Goal: Task Accomplishment & Management: Complete application form

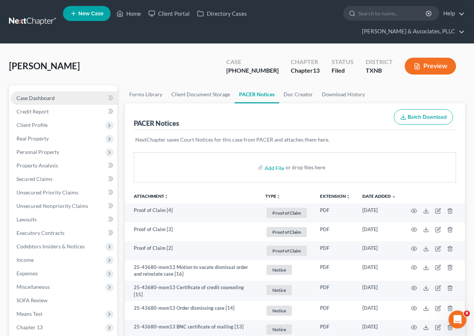
click at [43, 98] on span "Case Dashboard" at bounding box center [35, 98] width 38 height 6
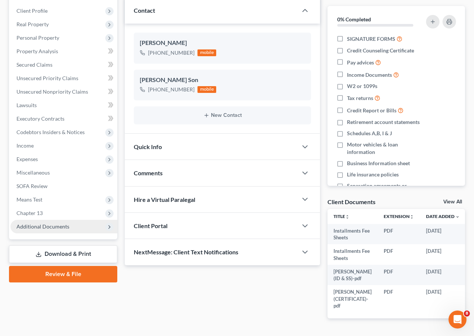
scroll to position [129, 0]
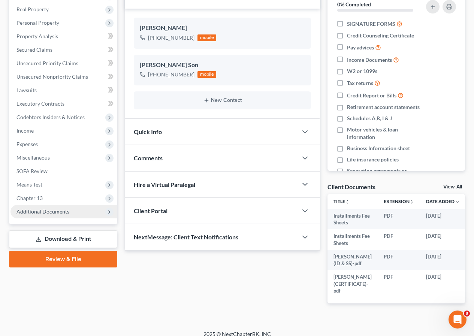
click at [50, 213] on span "Additional Documents" at bounding box center [42, 211] width 53 height 6
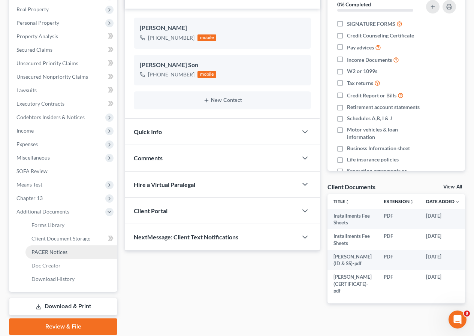
click at [62, 251] on span "PACER Notices" at bounding box center [49, 252] width 36 height 6
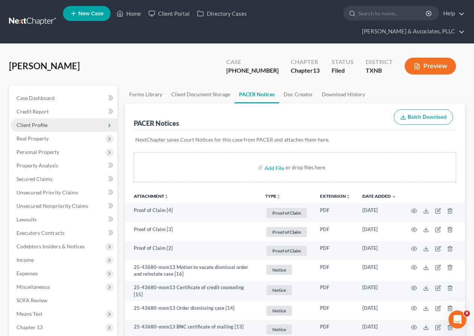
click at [46, 126] on span "Client Profile" at bounding box center [31, 125] width 31 height 6
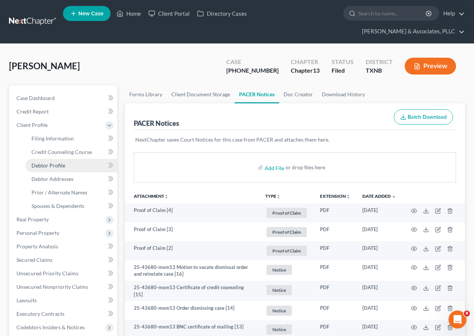
click at [56, 166] on span "Debtor Profile" at bounding box center [48, 165] width 34 height 6
select select "0"
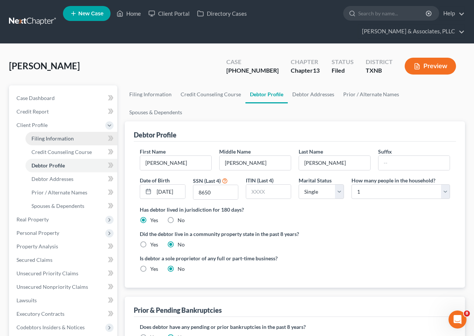
click at [53, 140] on span "Filing Information" at bounding box center [52, 138] width 42 height 6
select select "1"
select select "0"
select select "3"
select select "45"
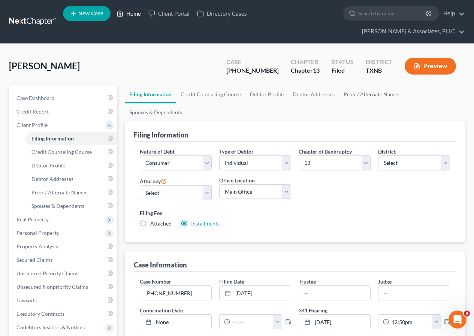
click at [137, 12] on link "Home" at bounding box center [129, 13] width 32 height 13
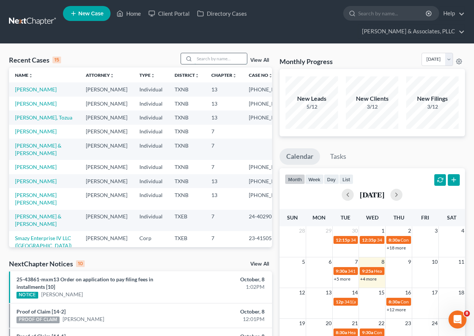
click at [207, 60] on input "search" at bounding box center [221, 58] width 52 height 11
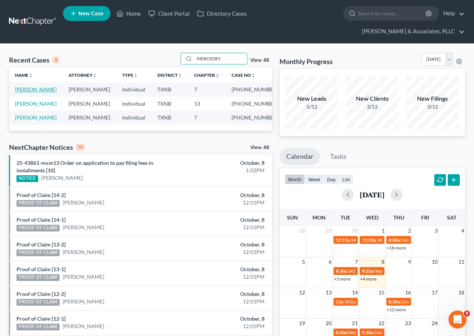
type input "MERCEDES"
click at [27, 90] on link "[PERSON_NAME]" at bounding box center [36, 89] width 42 height 6
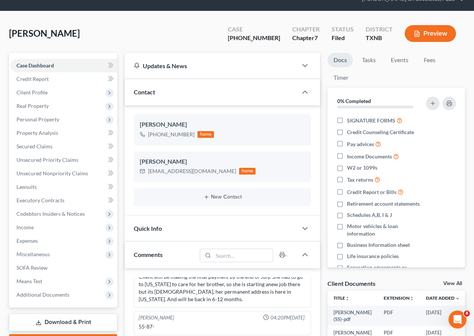
scroll to position [75, 0]
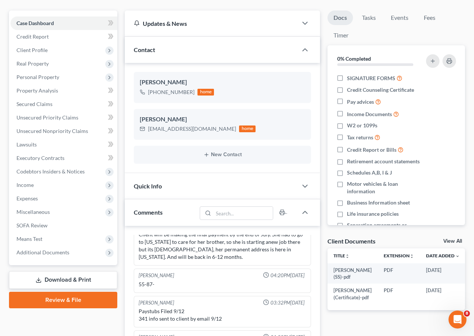
click at [61, 281] on link "Download & Print" at bounding box center [63, 280] width 108 height 18
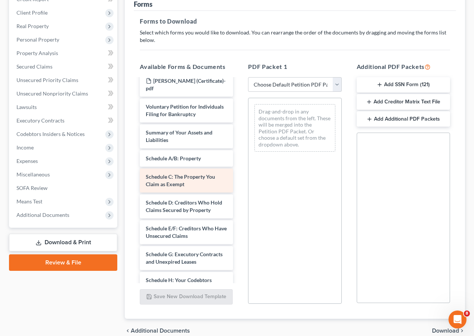
scroll to position [75, 0]
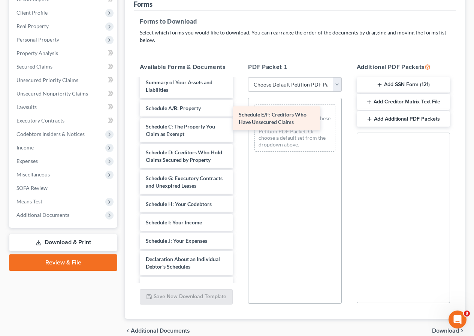
drag, startPoint x: 166, startPoint y: 208, endPoint x: 261, endPoint y: 119, distance: 129.9
click at [239, 119] on div "Schedule E/F: Creditors Who Have Unsecured Claims [PERSON_NAME] (SS)-pdf [PERSO…" at bounding box center [186, 243] width 105 height 478
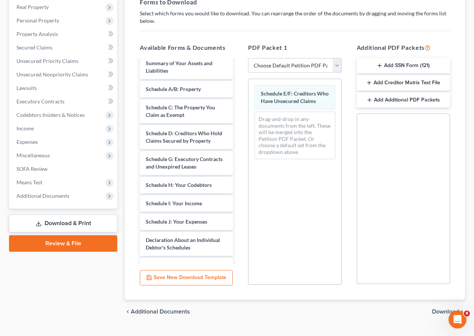
scroll to position [148, 0]
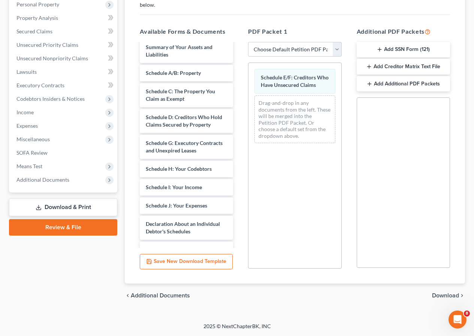
click at [439, 293] on span "Download" at bounding box center [445, 296] width 27 height 6
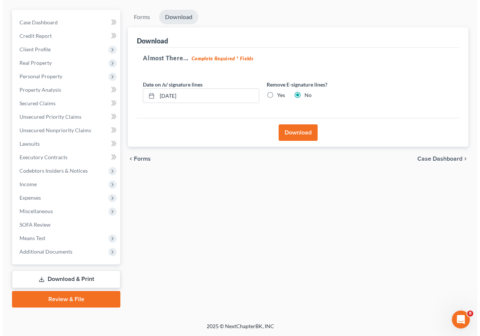
scroll to position [76, 0]
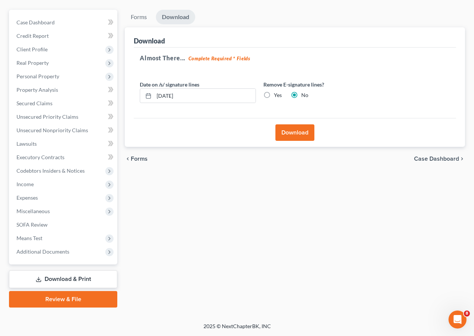
click at [292, 136] on button "Download" at bounding box center [294, 132] width 39 height 16
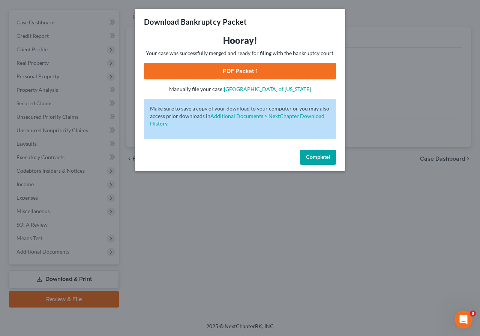
click at [229, 76] on link "PDF Packet 1" at bounding box center [240, 71] width 192 height 16
click at [317, 154] on span "Complete!" at bounding box center [318, 157] width 24 height 6
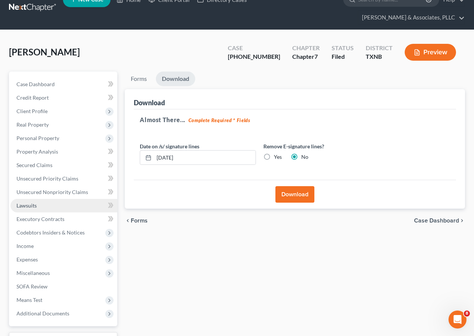
scroll to position [0, 0]
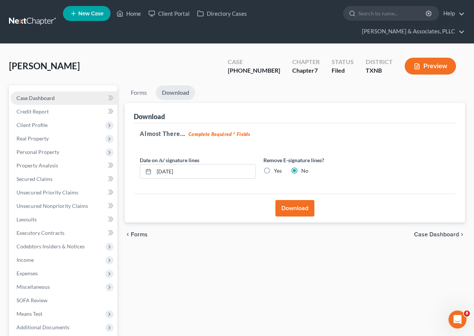
click at [51, 95] on span "Case Dashboard" at bounding box center [35, 98] width 38 height 6
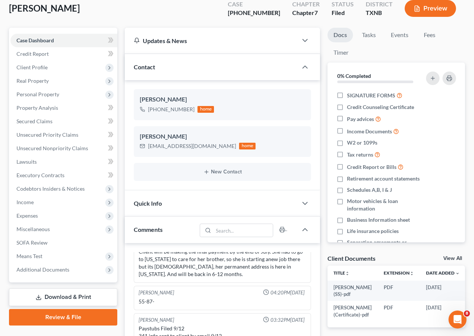
scroll to position [112, 0]
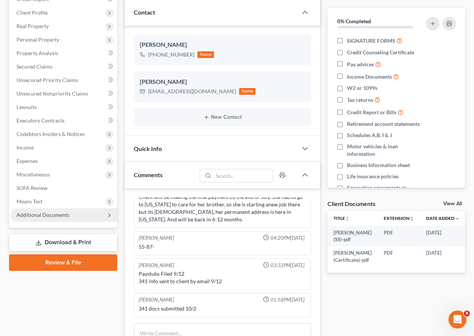
click at [40, 217] on span "Additional Documents" at bounding box center [42, 215] width 53 height 6
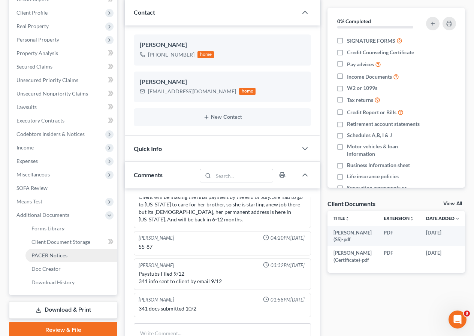
click at [64, 253] on span "PACER Notices" at bounding box center [49, 255] width 36 height 6
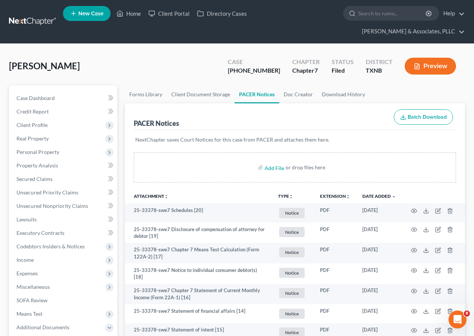
scroll to position [112, 0]
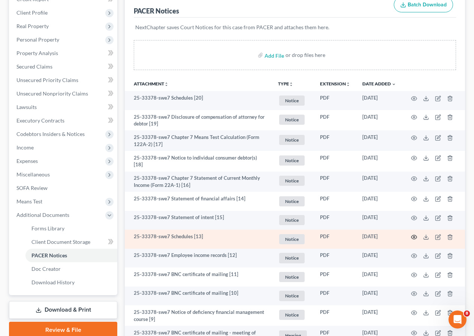
click at [412, 236] on icon "button" at bounding box center [414, 237] width 6 height 4
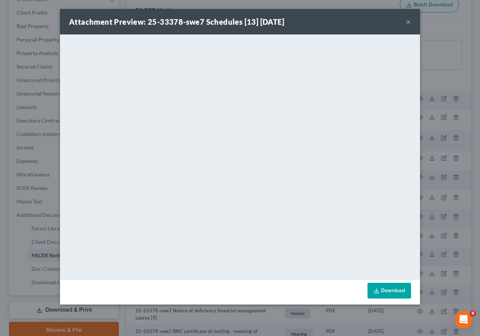
drag, startPoint x: 408, startPoint y: 20, endPoint x: 384, endPoint y: 36, distance: 28.7
click at [408, 20] on button "×" at bounding box center [407, 21] width 5 height 9
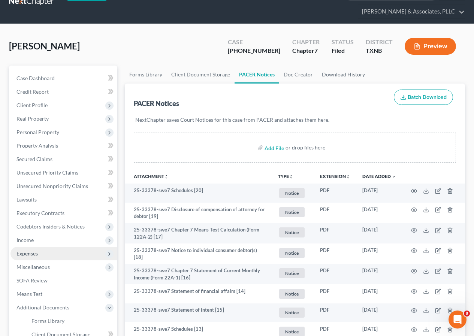
scroll to position [37, 0]
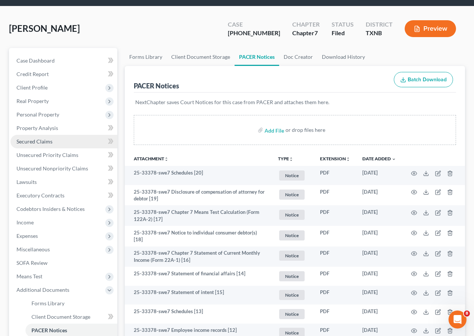
click at [43, 143] on span "Secured Claims" at bounding box center [34, 141] width 36 height 6
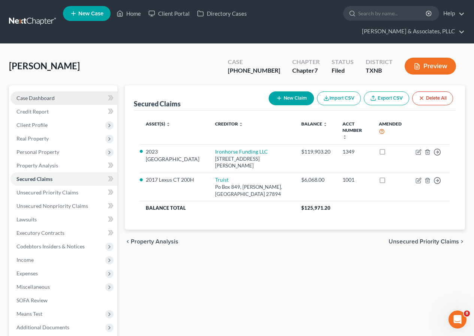
click at [56, 99] on link "Case Dashboard" at bounding box center [63, 97] width 107 height 13
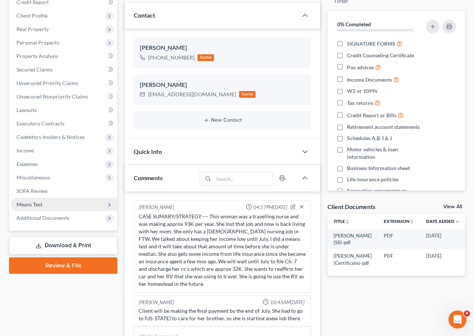
scroll to position [150, 0]
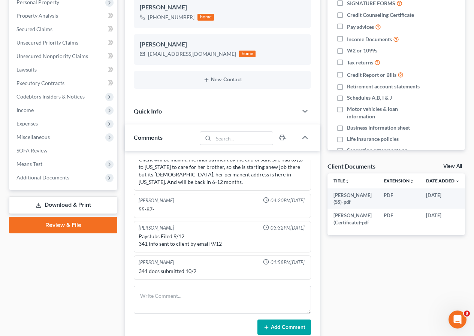
click at [70, 203] on link "Download & Print" at bounding box center [63, 205] width 108 height 18
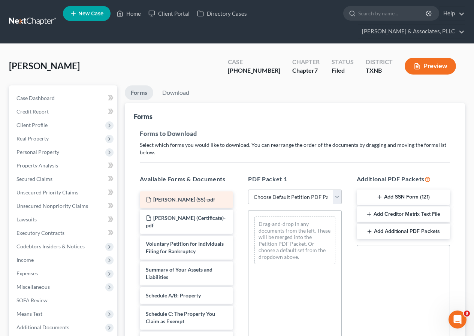
scroll to position [37, 0]
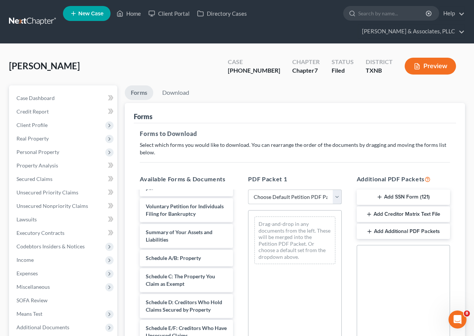
click at [339, 199] on select "Choose Default Petition PDF Packet Complete Bankruptcy Petition (all forms and …" at bounding box center [294, 197] width 93 height 15
select select "2"
click at [248, 190] on select "Choose Default Petition PDF Packet Complete Bankruptcy Petition (all forms and …" at bounding box center [294, 197] width 93 height 15
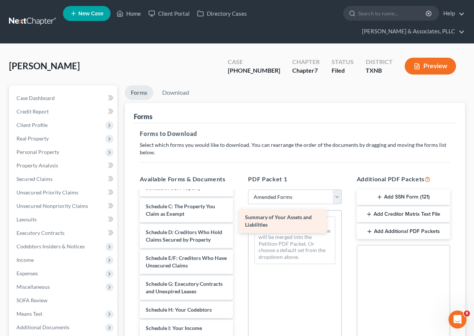
drag, startPoint x: 176, startPoint y: 201, endPoint x: 275, endPoint y: 223, distance: 101.7
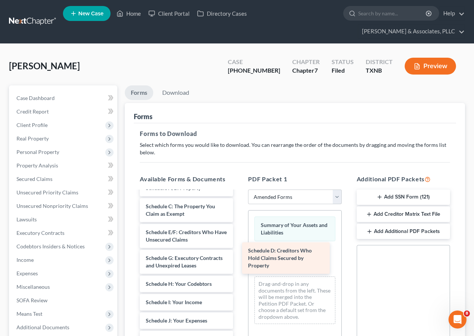
drag, startPoint x: 181, startPoint y: 253, endPoint x: 279, endPoint y: 262, distance: 98.7
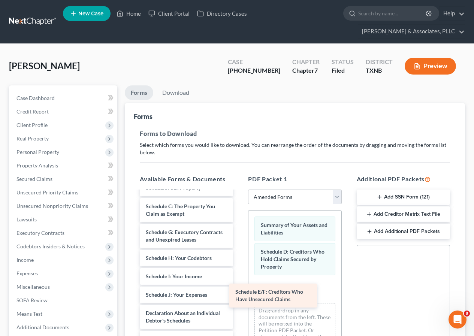
drag, startPoint x: 180, startPoint y: 243, endPoint x: 274, endPoint y: 295, distance: 106.5
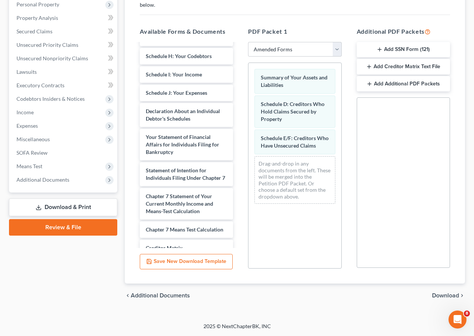
scroll to position [150, 0]
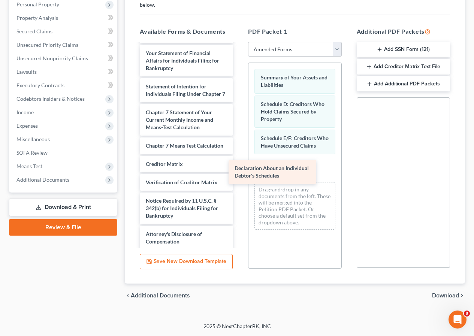
drag, startPoint x: 174, startPoint y: 61, endPoint x: 268, endPoint y: 169, distance: 143.2
click at [239, 169] on div "Declaration About an Individual Debtor's Schedules Voluntary Petition for Indiv…" at bounding box center [186, 72] width 105 height 356
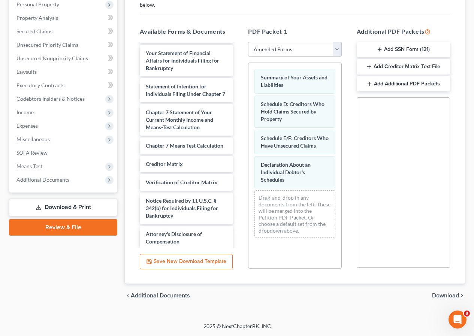
click at [440, 294] on span "Download" at bounding box center [445, 296] width 27 height 6
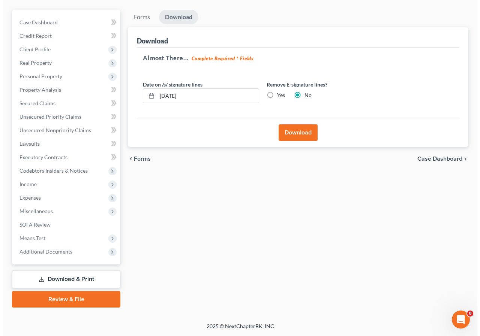
scroll to position [76, 0]
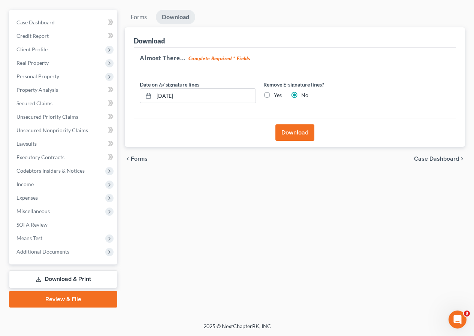
click at [292, 133] on button "Download" at bounding box center [294, 132] width 39 height 16
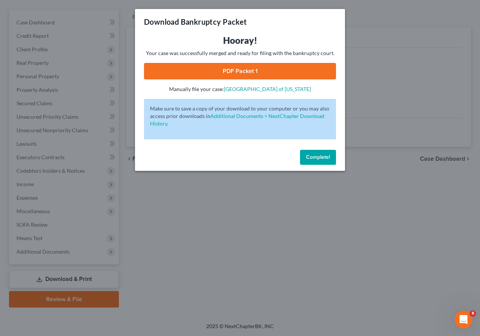
drag, startPoint x: 239, startPoint y: 72, endPoint x: 218, endPoint y: 135, distance: 65.7
click at [239, 72] on link "PDF Packet 1" at bounding box center [240, 71] width 192 height 16
click at [313, 156] on span "Complete!" at bounding box center [318, 157] width 24 height 6
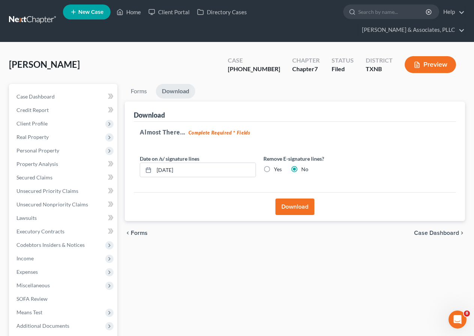
scroll to position [0, 0]
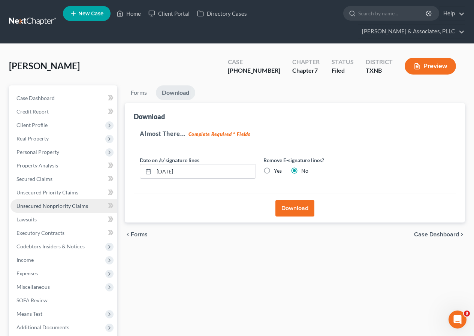
click at [67, 204] on span "Unsecured Nonpriority Claims" at bounding box center [52, 206] width 72 height 6
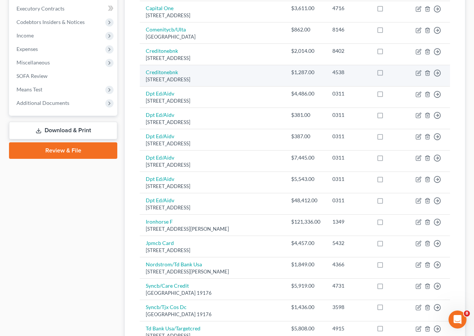
scroll to position [225, 0]
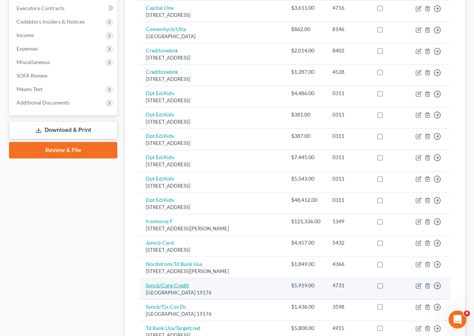
click at [165, 282] on link "Syncb/Care Credit" at bounding box center [167, 285] width 43 height 6
select select "39"
select select "2"
select select "0"
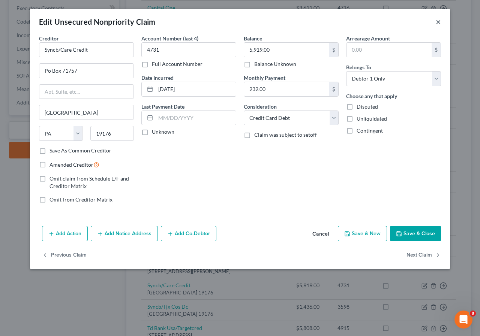
click at [437, 22] on button "×" at bounding box center [437, 21] width 5 height 9
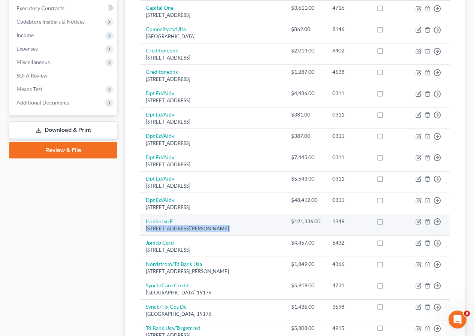
drag, startPoint x: 147, startPoint y: 223, endPoint x: 270, endPoint y: 221, distance: 123.3
click at [270, 221] on tr "Ironhorse [GEOGRAPHIC_DATA][STREET_ADDRESS][PERSON_NAME] $121,336.00 1349 Move …" at bounding box center [295, 224] width 310 height 21
copy div "[STREET_ADDRESS][PERSON_NAME]"
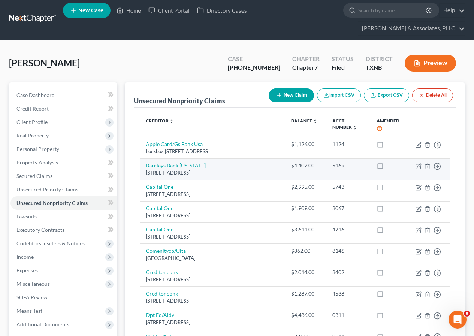
scroll to position [0, 0]
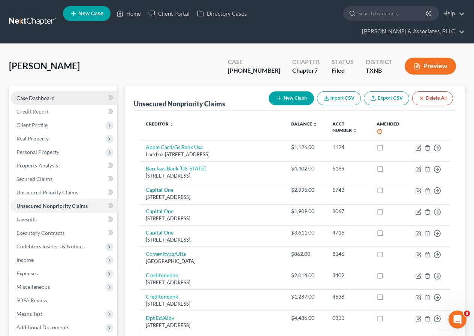
click at [59, 96] on link "Case Dashboard" at bounding box center [63, 97] width 107 height 13
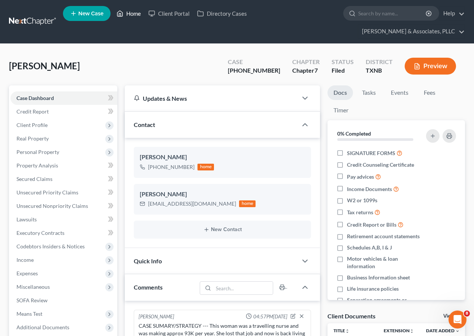
scroll to position [111, 0]
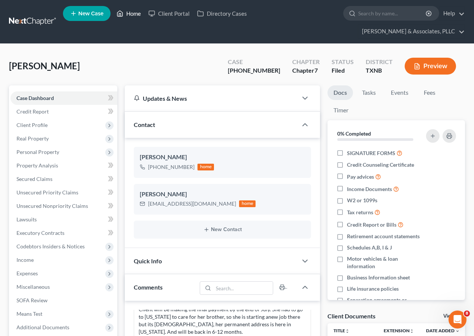
click at [128, 14] on link "Home" at bounding box center [129, 13] width 32 height 13
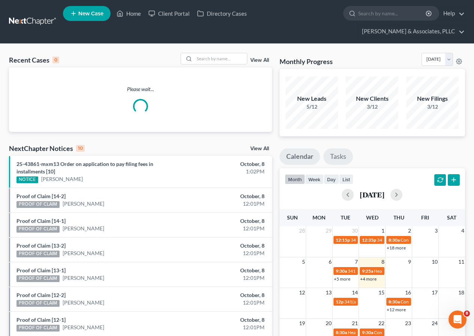
click at [347, 157] on link "Tasks" at bounding box center [338, 156] width 30 height 16
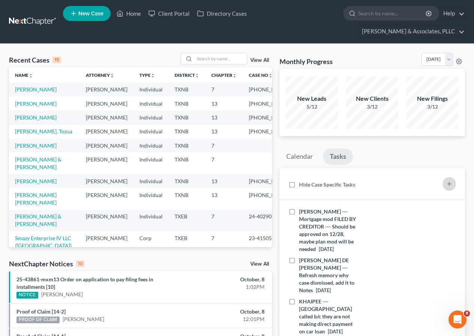
click at [447, 184] on line "button" at bounding box center [448, 184] width 3 height 0
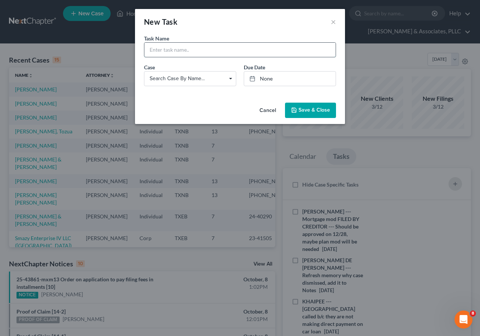
click at [172, 54] on input "text" at bounding box center [239, 50] width 191 height 14
type input "[PERSON_NAME] --- Make sure we get a reaff from Truist on her car"
click at [267, 76] on link "None" at bounding box center [289, 79] width 91 height 14
type input "[DATE]"
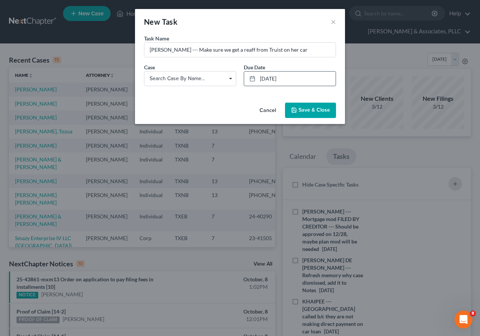
click at [302, 109] on span "Save & Close" at bounding box center [313, 110] width 31 height 6
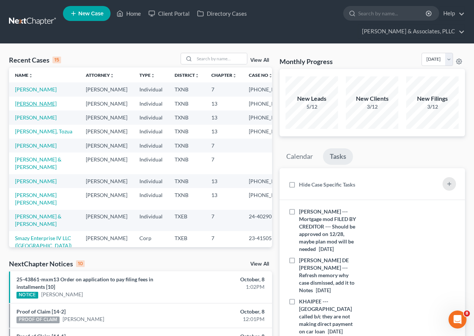
click at [39, 107] on link "[PERSON_NAME]" at bounding box center [36, 103] width 42 height 6
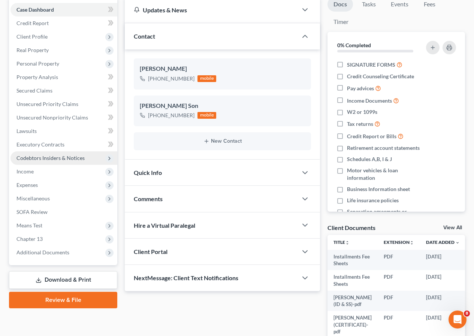
scroll to position [129, 0]
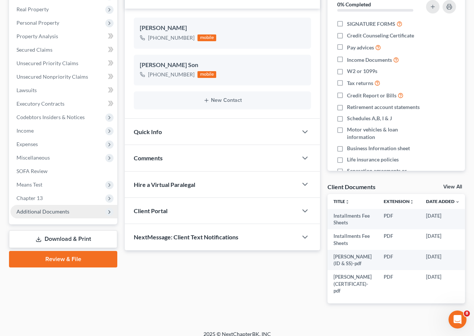
click at [61, 214] on span "Additional Documents" at bounding box center [42, 211] width 53 height 6
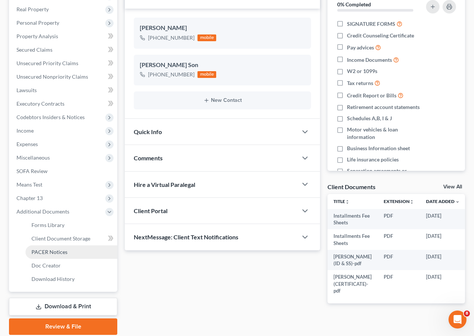
click at [63, 251] on span "PACER Notices" at bounding box center [49, 252] width 36 height 6
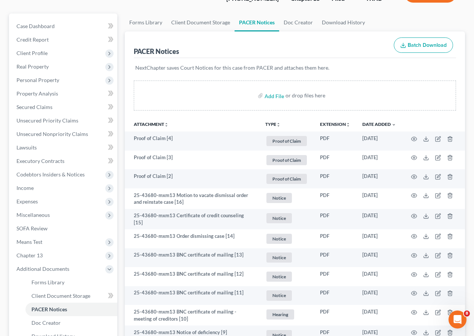
scroll to position [225, 0]
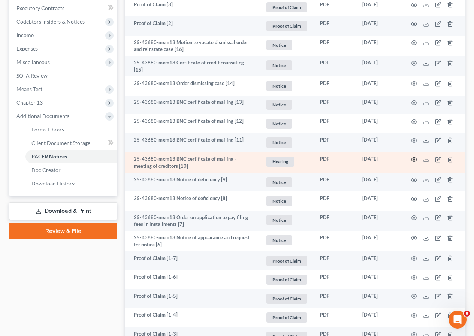
click at [414, 159] on circle "button" at bounding box center [413, 159] width 1 height 1
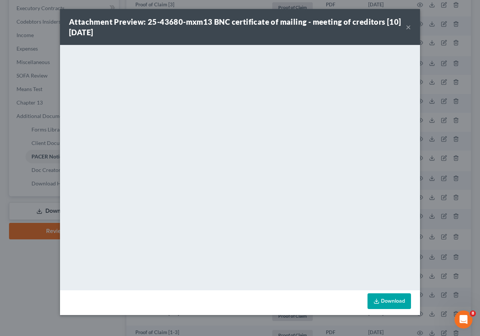
click at [408, 25] on button "×" at bounding box center [407, 26] width 5 height 9
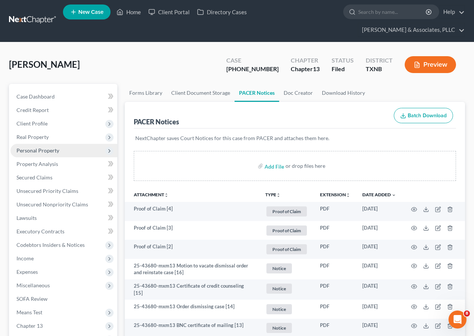
scroll to position [0, 0]
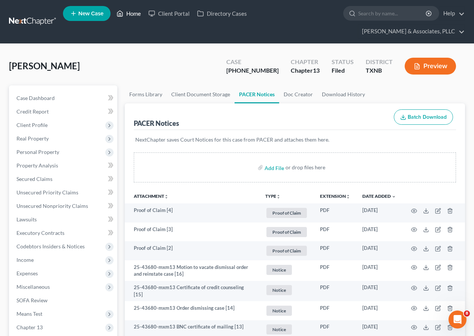
click at [132, 13] on link "Home" at bounding box center [129, 13] width 32 height 13
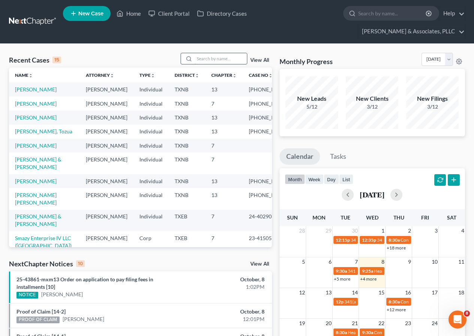
click at [207, 58] on input "search" at bounding box center [221, 58] width 52 height 11
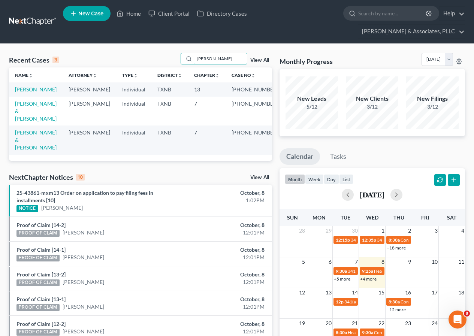
type input "[PERSON_NAME]"
click at [27, 90] on link "[PERSON_NAME]" at bounding box center [36, 89] width 42 height 6
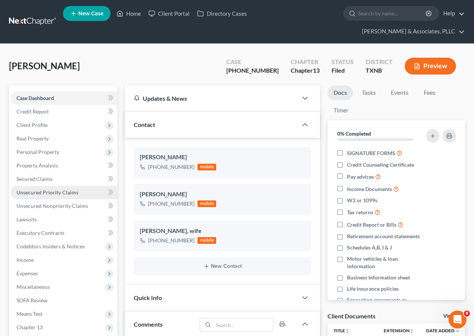
scroll to position [75, 0]
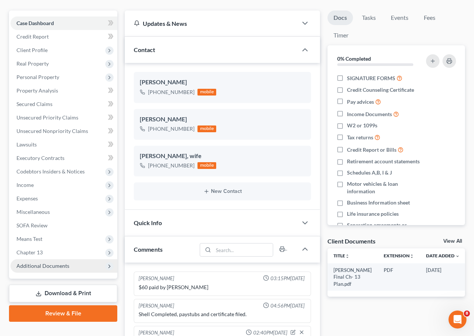
click at [62, 265] on span "Additional Documents" at bounding box center [42, 266] width 53 height 6
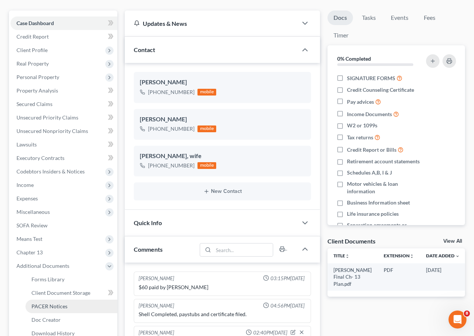
click at [62, 309] on span "PACER Notices" at bounding box center [49, 306] width 36 height 6
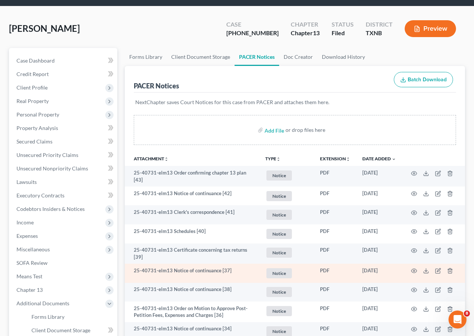
scroll to position [75, 0]
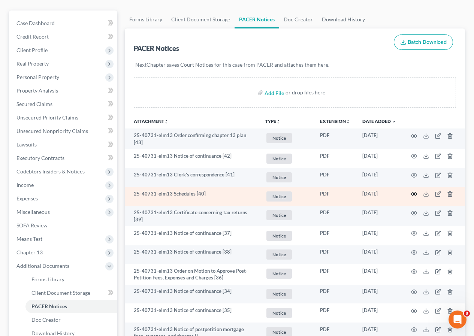
click at [415, 194] on icon "button" at bounding box center [414, 194] width 6 height 6
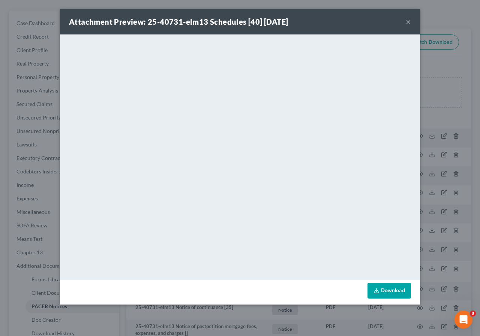
click at [410, 23] on button "×" at bounding box center [407, 21] width 5 height 9
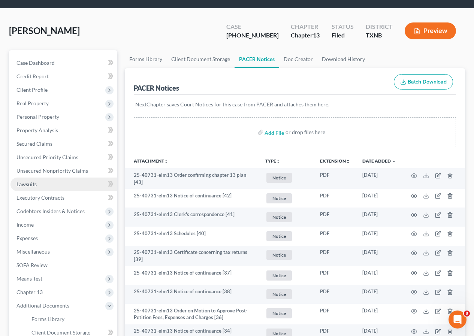
scroll to position [0, 0]
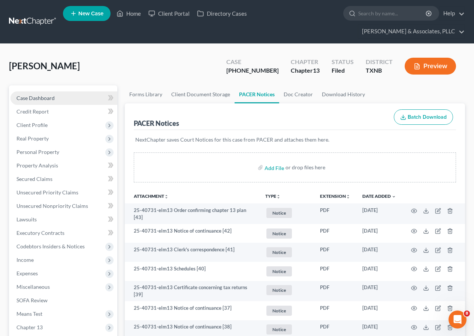
click at [47, 101] on span "Case Dashboard" at bounding box center [35, 98] width 38 height 6
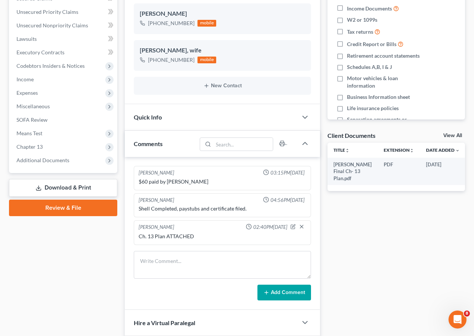
scroll to position [187, 0]
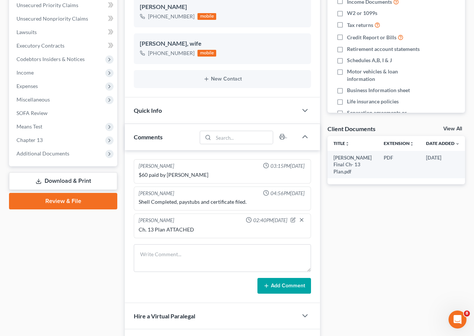
click at [69, 182] on link "Download & Print" at bounding box center [63, 181] width 108 height 18
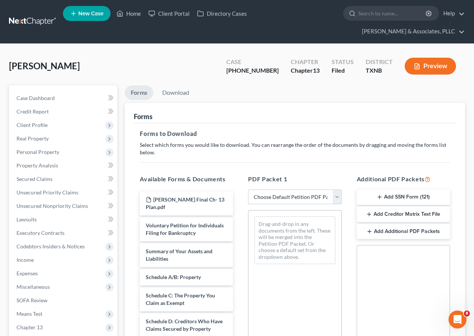
click at [336, 198] on select "Choose Default Petition PDF Packet Complete Bankruptcy Petition (all forms and …" at bounding box center [294, 197] width 93 height 15
select select "2"
click at [248, 190] on select "Choose Default Petition PDF Packet Complete Bankruptcy Petition (all forms and …" at bounding box center [294, 197] width 93 height 15
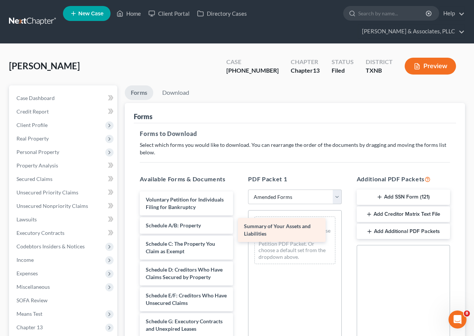
drag, startPoint x: 174, startPoint y: 241, endPoint x: 272, endPoint y: 234, distance: 98.4
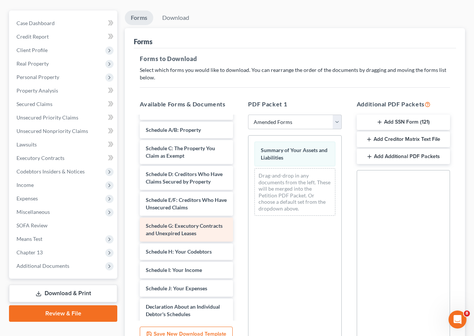
scroll to position [37, 0]
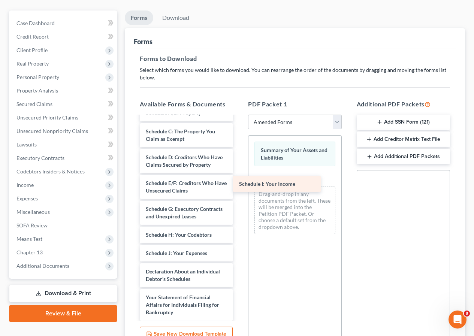
drag, startPoint x: 196, startPoint y: 269, endPoint x: 289, endPoint y: 185, distance: 126.3
click at [239, 185] on div "Schedule I: Your Income Voluntary Petition for Individuals Filing for Bankruptc…" at bounding box center [186, 261] width 105 height 364
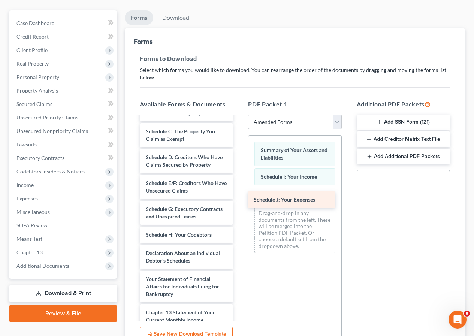
drag, startPoint x: 180, startPoint y: 268, endPoint x: 288, endPoint y: 200, distance: 128.2
click at [239, 200] on div "Schedule J: Your Expenses Voluntary Petition for Individuals Filing for Bankrup…" at bounding box center [186, 251] width 105 height 345
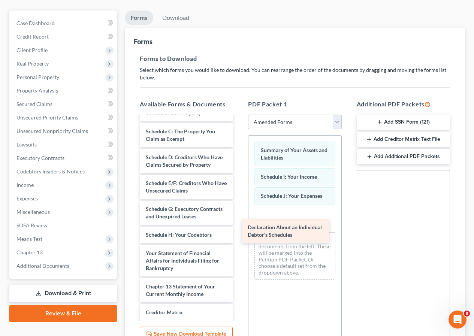
drag, startPoint x: 163, startPoint y: 274, endPoint x: 265, endPoint y: 233, distance: 109.7
click at [239, 233] on div "Declaration About an Individual Debtor's Schedules Voluntary Petition for Indiv…" at bounding box center [186, 238] width 105 height 319
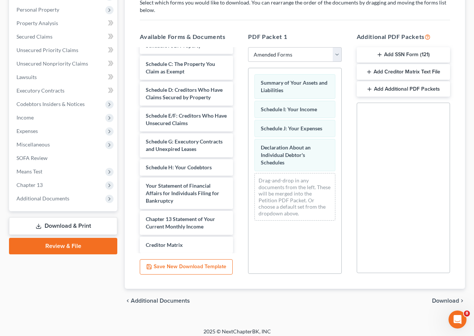
scroll to position [148, 0]
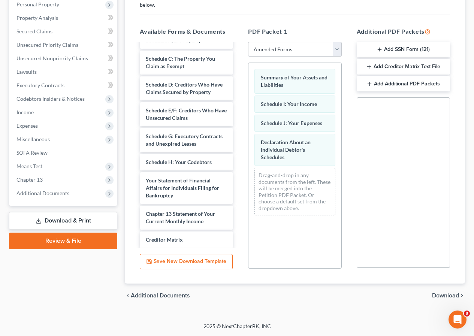
click at [440, 295] on span "Download" at bounding box center [445, 296] width 27 height 6
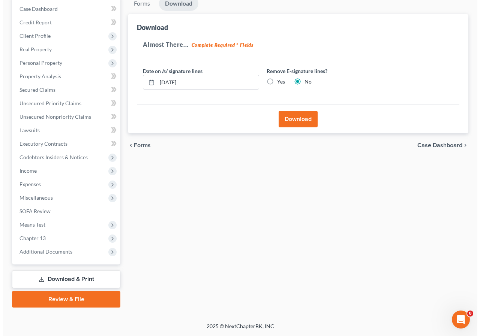
scroll to position [89, 0]
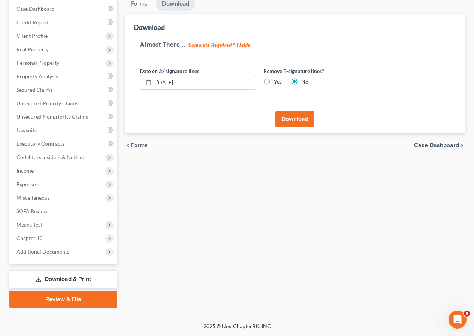
click at [294, 123] on button "Download" at bounding box center [294, 119] width 39 height 16
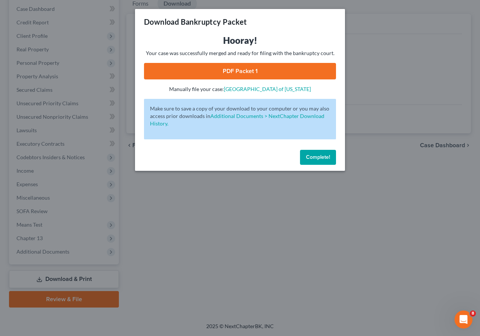
click at [226, 76] on link "PDF Packet 1" at bounding box center [240, 71] width 192 height 16
click at [324, 154] on span "Complete!" at bounding box center [318, 157] width 24 height 6
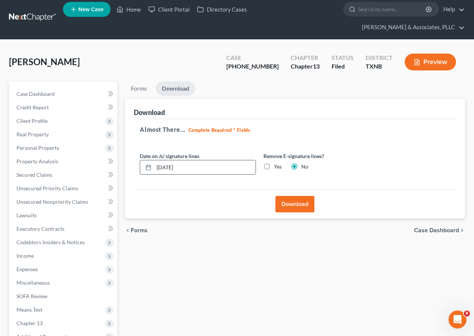
scroll to position [0, 0]
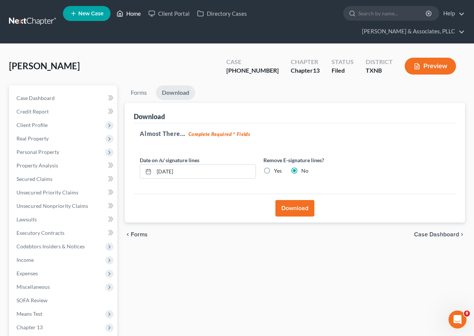
click at [129, 15] on link "Home" at bounding box center [129, 13] width 32 height 13
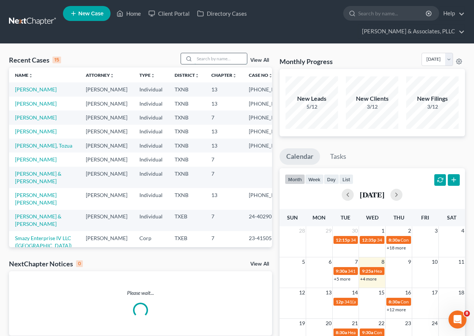
click at [211, 59] on input "search" at bounding box center [221, 58] width 52 height 11
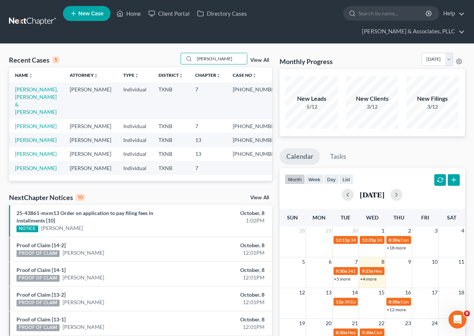
type input "[PERSON_NAME]"
click at [45, 93] on td "[PERSON_NAME], [PERSON_NAME] & [PERSON_NAME]" at bounding box center [36, 100] width 55 height 36
click at [43, 94] on link "[PERSON_NAME], [PERSON_NAME] & [PERSON_NAME]" at bounding box center [36, 100] width 43 height 29
select select "2"
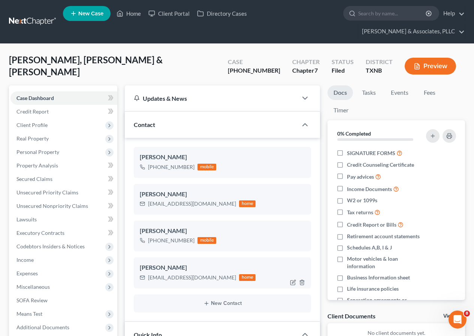
scroll to position [123, 0]
drag, startPoint x: 42, startPoint y: 125, endPoint x: 46, endPoint y: 137, distance: 12.9
click at [43, 125] on span "Client Profile" at bounding box center [31, 125] width 31 height 6
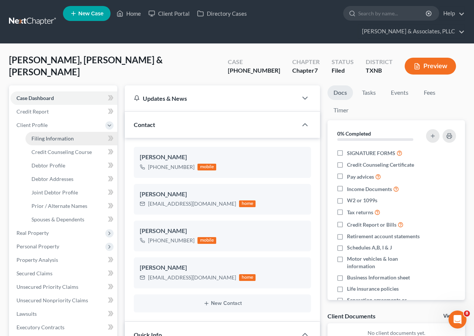
click at [50, 139] on span "Filing Information" at bounding box center [52, 138] width 42 height 6
select select "1"
select select "0"
select select "78"
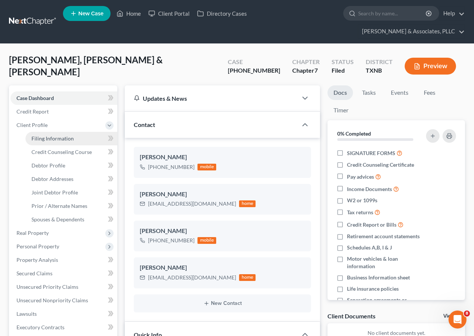
select select "1"
select select "45"
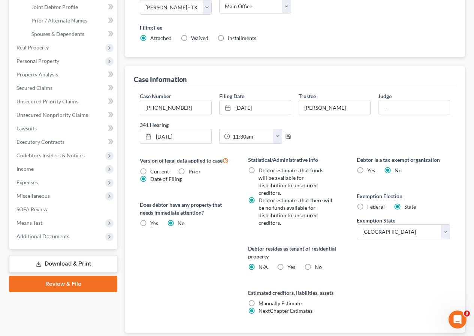
scroll to position [227, 0]
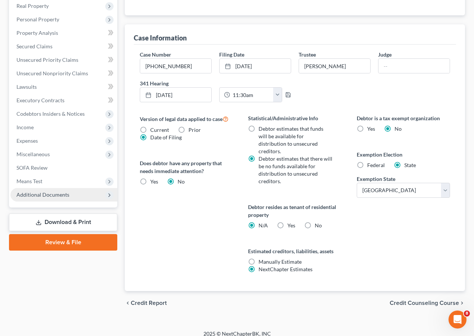
click at [52, 197] on span "Additional Documents" at bounding box center [42, 195] width 53 height 6
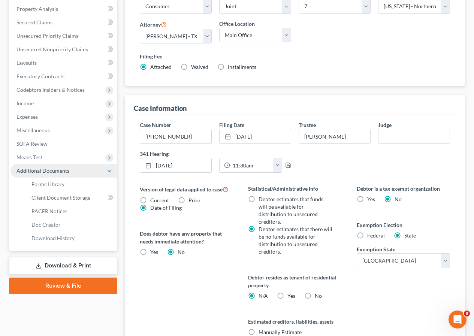
scroll to position [133, 0]
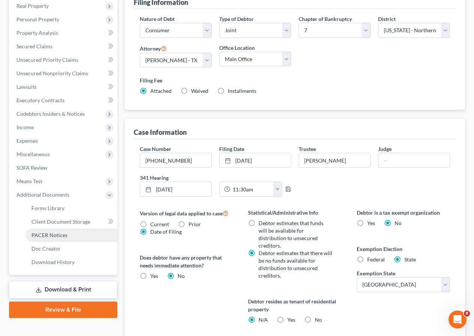
click at [61, 235] on span "PACER Notices" at bounding box center [49, 235] width 36 height 6
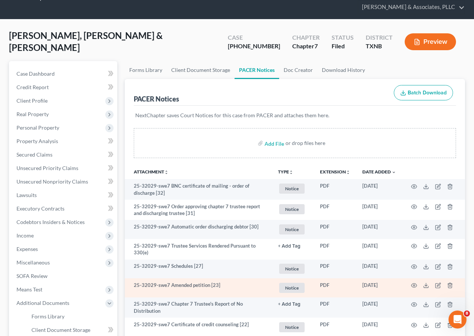
scroll to position [37, 0]
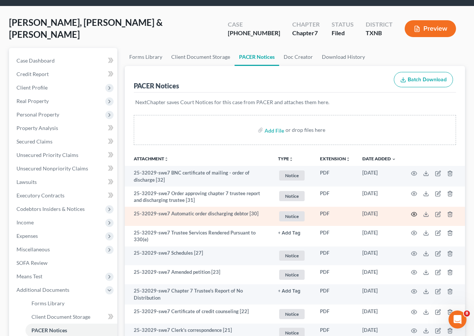
click at [414, 214] on icon "button" at bounding box center [414, 214] width 6 height 6
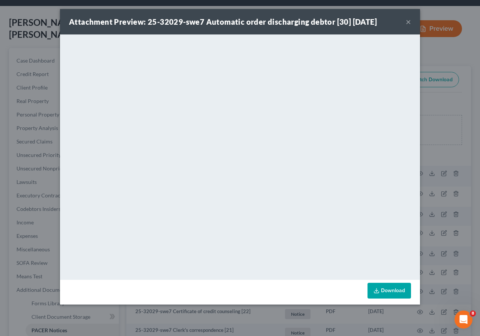
drag, startPoint x: 408, startPoint y: 21, endPoint x: 401, endPoint y: 35, distance: 16.3
click at [407, 21] on button "×" at bounding box center [407, 21] width 5 height 9
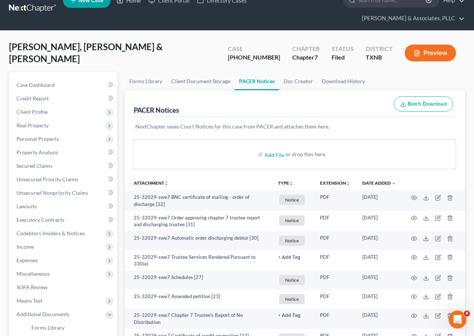
scroll to position [0, 0]
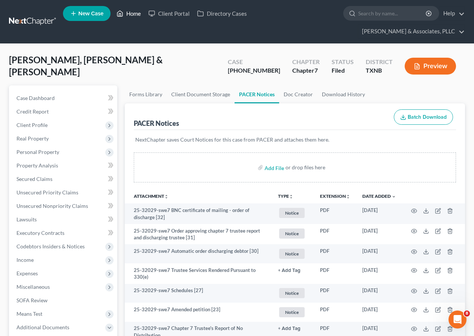
click at [134, 12] on link "Home" at bounding box center [129, 13] width 32 height 13
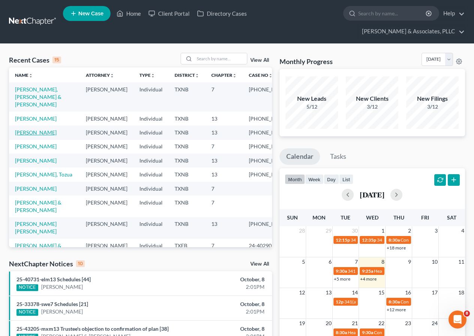
click at [36, 132] on link "[PERSON_NAME]" at bounding box center [36, 132] width 42 height 6
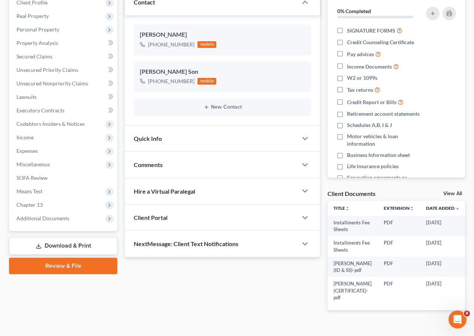
scroll to position [129, 0]
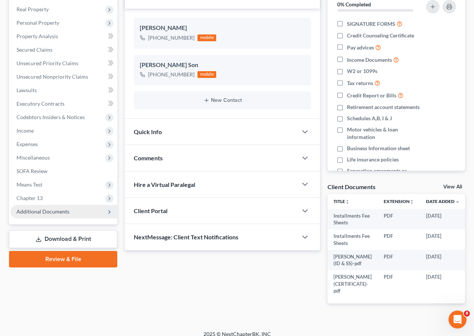
click at [51, 215] on span "Additional Documents" at bounding box center [63, 211] width 107 height 13
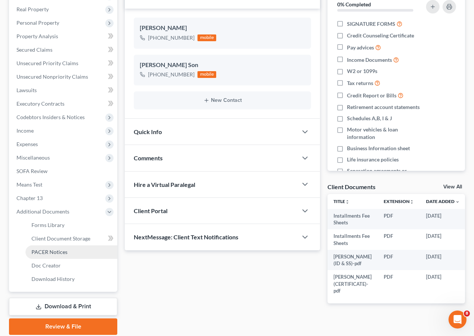
click at [57, 252] on span "PACER Notices" at bounding box center [49, 252] width 36 height 6
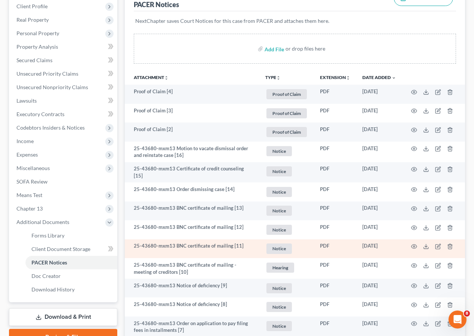
scroll to position [187, 0]
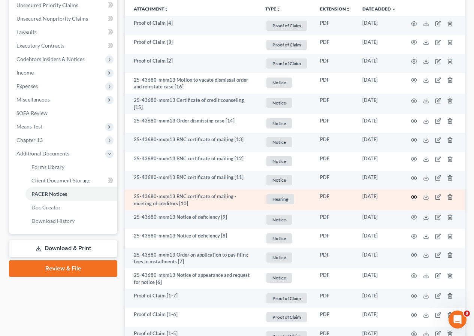
click at [413, 196] on circle "button" at bounding box center [413, 196] width 1 height 1
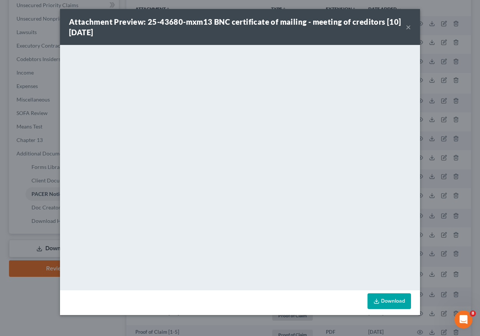
drag, startPoint x: 408, startPoint y: 25, endPoint x: 394, endPoint y: 45, distance: 24.2
click at [408, 26] on button "×" at bounding box center [407, 26] width 5 height 9
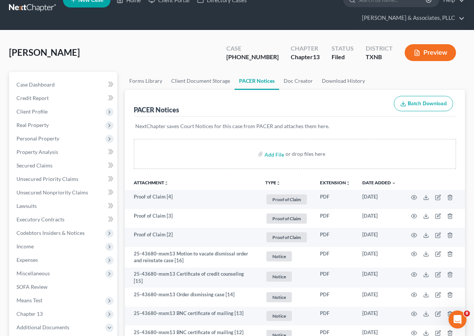
scroll to position [0, 0]
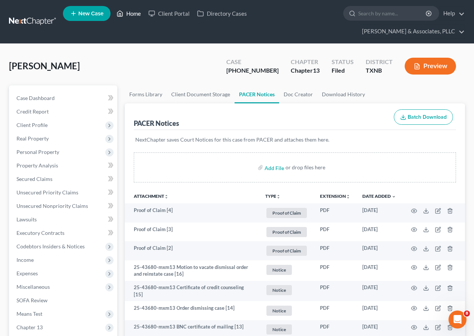
click at [132, 14] on link "Home" at bounding box center [129, 13] width 32 height 13
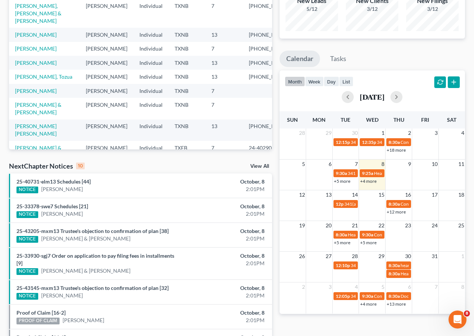
scroll to position [75, 0]
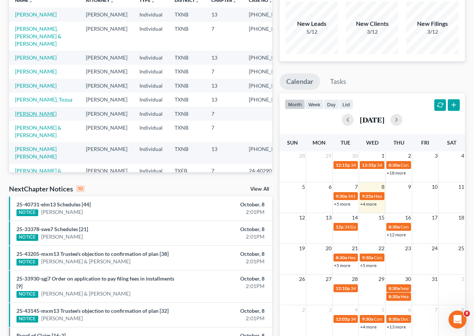
click at [37, 117] on link "[PERSON_NAME]" at bounding box center [36, 114] width 42 height 6
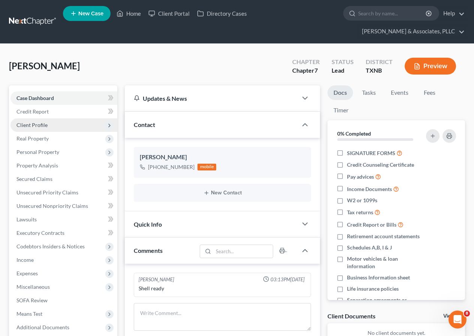
click at [42, 126] on span "Client Profile" at bounding box center [31, 125] width 31 height 6
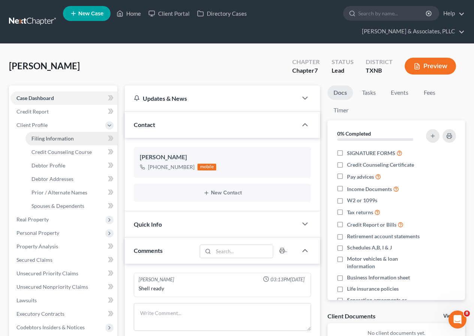
click at [54, 139] on span "Filing Information" at bounding box center [52, 138] width 42 height 6
select select "1"
select select "0"
select select "78"
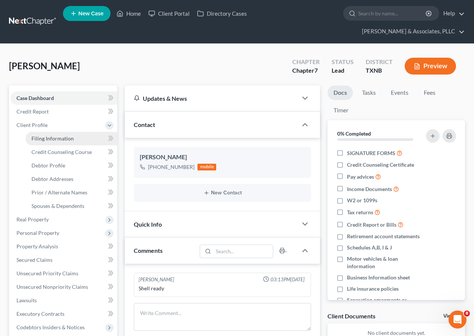
select select "0"
select select "45"
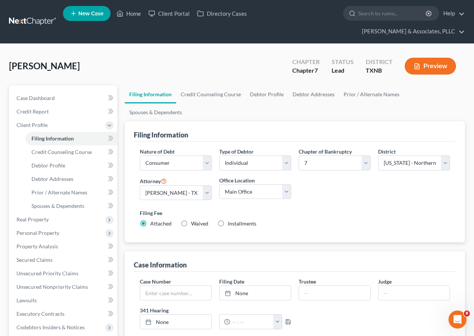
click at [428, 66] on button "Preview" at bounding box center [430, 66] width 51 height 17
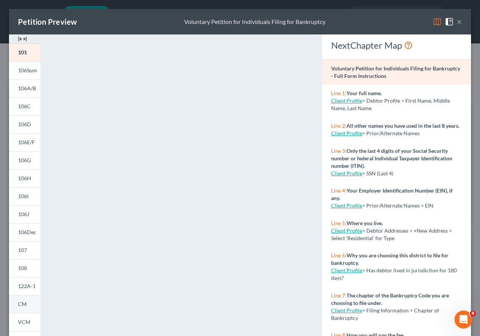
click at [25, 305] on span "CM" at bounding box center [22, 304] width 9 height 6
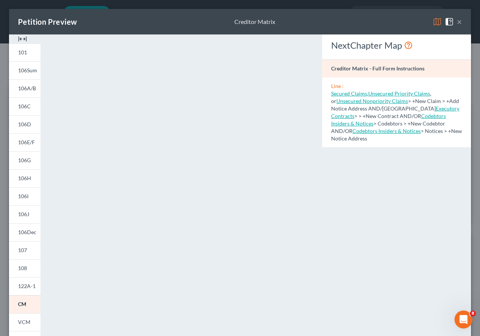
click at [456, 22] on button "×" at bounding box center [458, 21] width 5 height 9
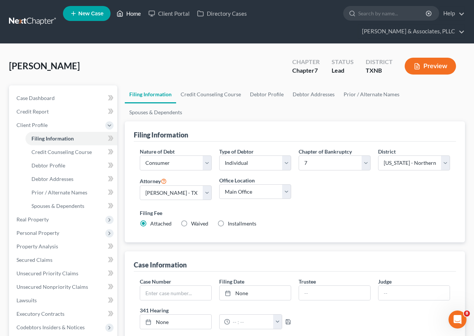
click at [133, 12] on link "Home" at bounding box center [129, 13] width 32 height 13
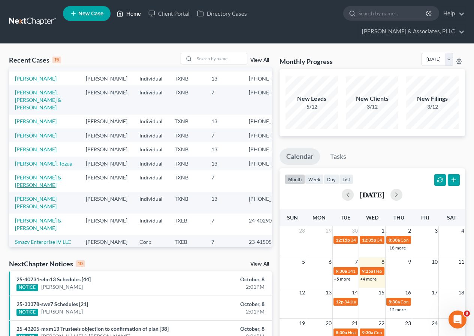
scroll to position [37, 0]
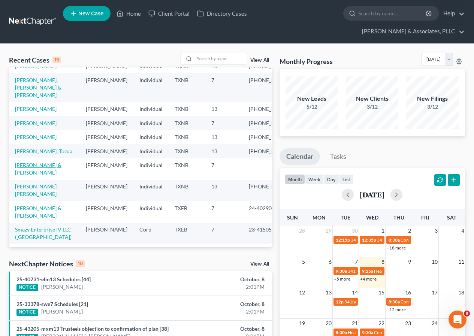
click at [42, 176] on link "[PERSON_NAME] & [PERSON_NAME]" at bounding box center [38, 169] width 46 height 14
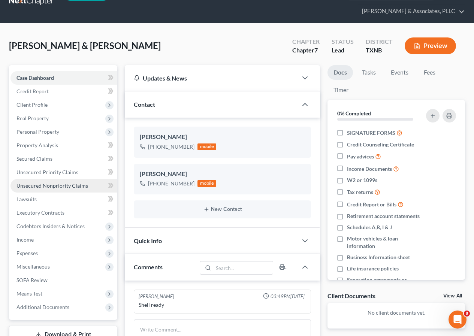
scroll to position [37, 0]
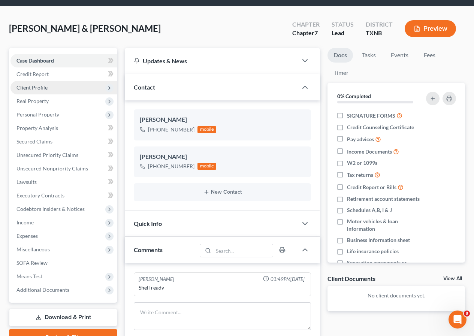
click at [50, 89] on span "Client Profile" at bounding box center [63, 87] width 107 height 13
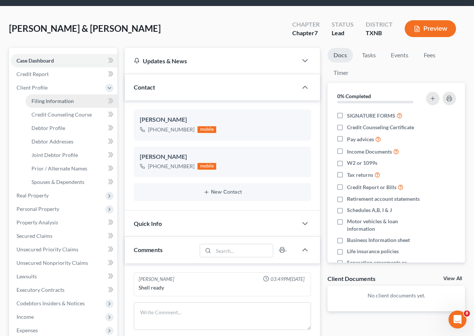
click at [54, 98] on span "Filing Information" at bounding box center [52, 101] width 42 height 6
select select "1"
select select "0"
select select "78"
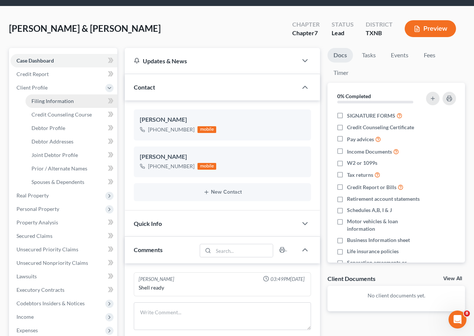
select select "0"
select select "45"
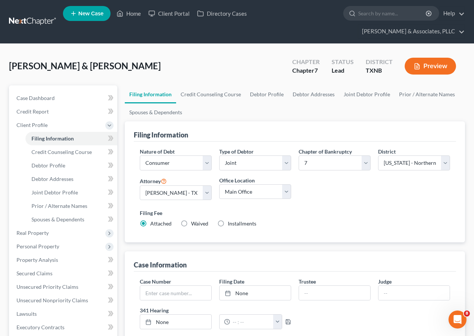
click at [420, 66] on icon "button" at bounding box center [417, 66] width 7 height 7
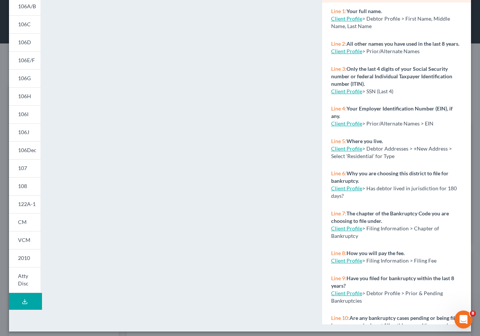
scroll to position [87, 0]
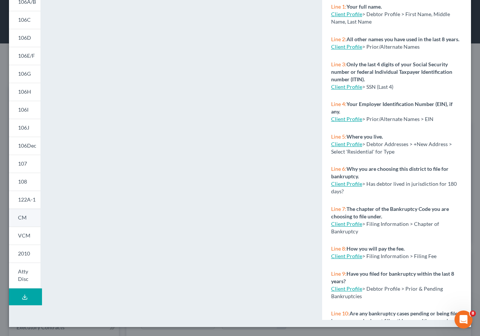
click at [29, 219] on link "CM" at bounding box center [24, 218] width 31 height 18
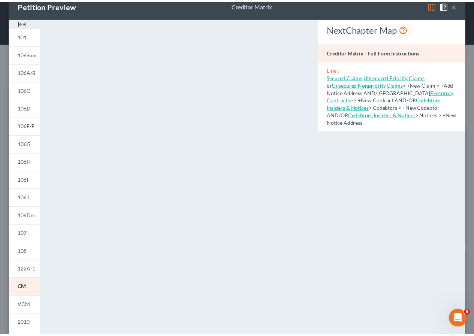
scroll to position [0, 0]
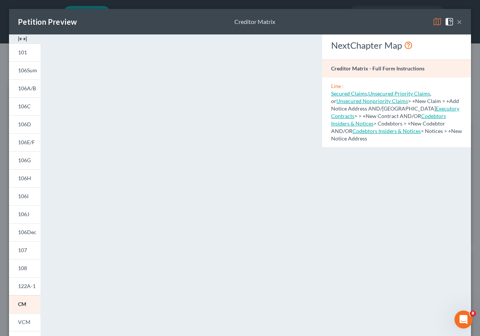
click at [456, 21] on button "×" at bounding box center [458, 21] width 5 height 9
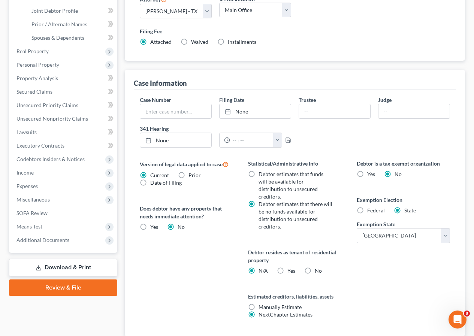
scroll to position [227, 0]
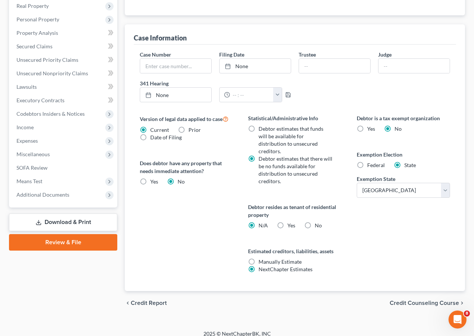
click at [74, 245] on link "Review & File" at bounding box center [63, 242] width 108 height 16
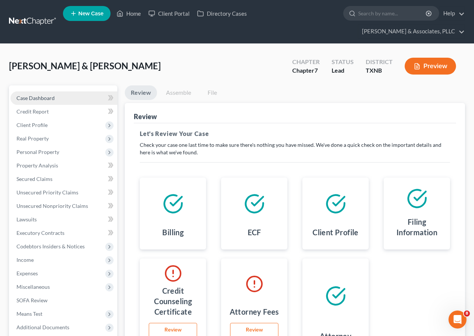
click at [58, 99] on link "Case Dashboard" at bounding box center [63, 97] width 107 height 13
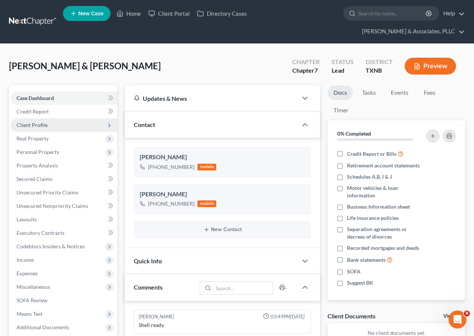
click at [50, 126] on span "Client Profile" at bounding box center [63, 124] width 107 height 13
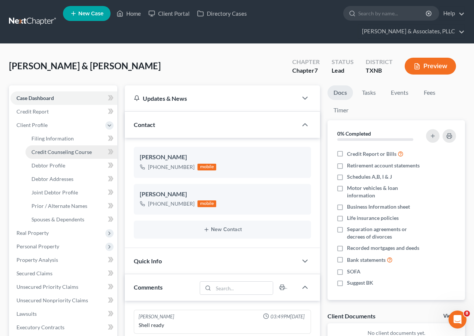
click at [63, 151] on span "Credit Counseling Course" at bounding box center [61, 152] width 60 height 6
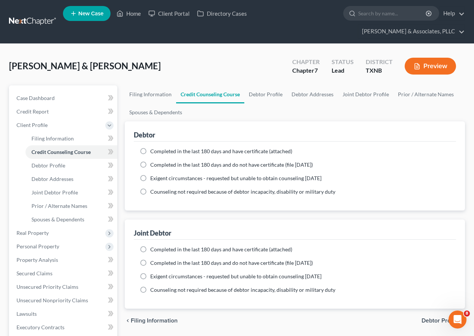
click at [150, 164] on label "Completed in the last 180 days and do not have certificate (file [DATE])" at bounding box center [231, 164] width 163 height 7
click at [153, 164] on input "Completed in the last 180 days and do not have certificate (file [DATE])" at bounding box center [155, 163] width 5 height 5
radio input "true"
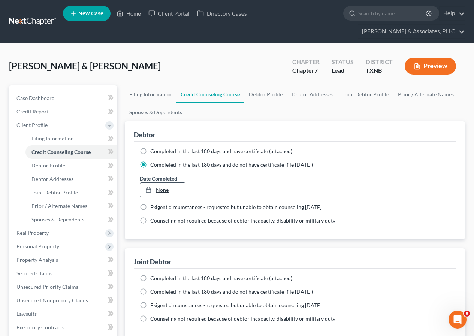
click at [164, 190] on link "None" at bounding box center [162, 190] width 45 height 14
type input "[DATE]"
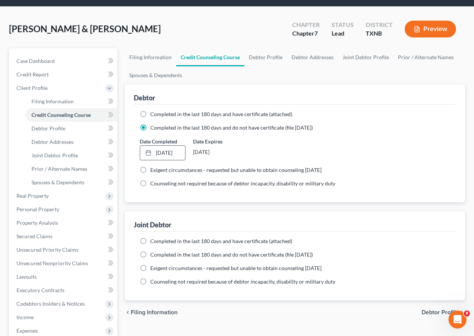
scroll to position [37, 0]
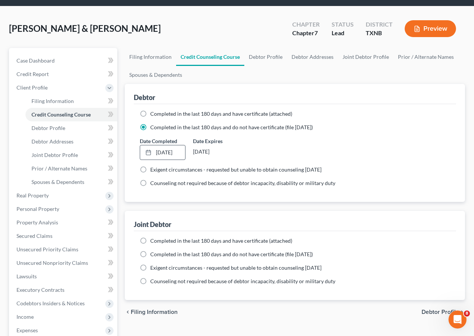
click at [150, 255] on label "Completed in the last 180 days and do not have certificate (file [DATE])" at bounding box center [231, 254] width 163 height 7
click at [153, 255] on input "Completed in the last 180 days and do not have certificate (file [DATE])" at bounding box center [155, 253] width 5 height 5
radio input "true"
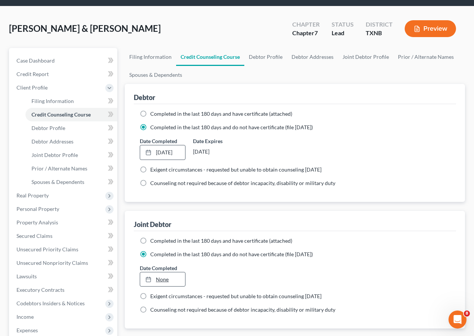
click at [160, 281] on link "None" at bounding box center [162, 279] width 45 height 14
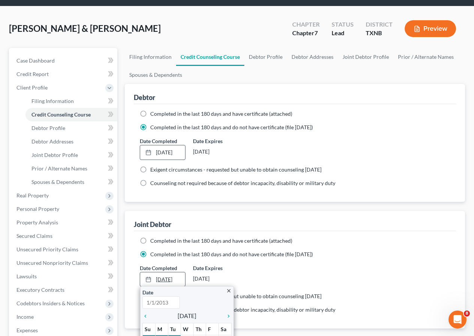
type input "[DATE]"
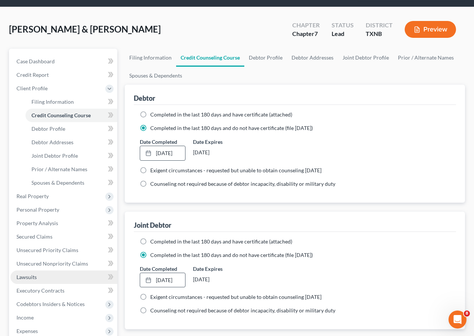
scroll to position [0, 0]
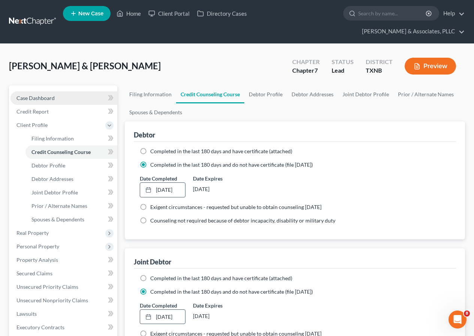
click at [55, 97] on link "Case Dashboard" at bounding box center [63, 97] width 107 height 13
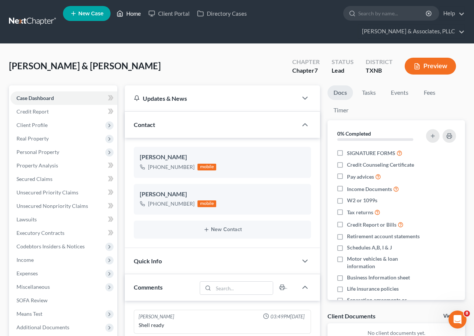
click at [135, 13] on link "Home" at bounding box center [129, 13] width 32 height 13
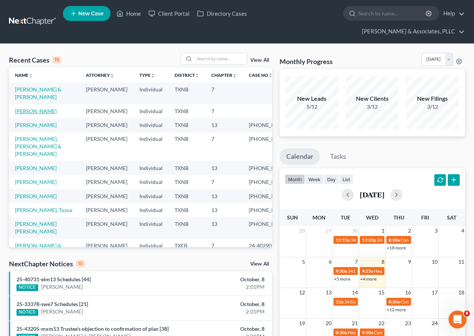
click at [31, 111] on link "[PERSON_NAME]" at bounding box center [36, 111] width 42 height 6
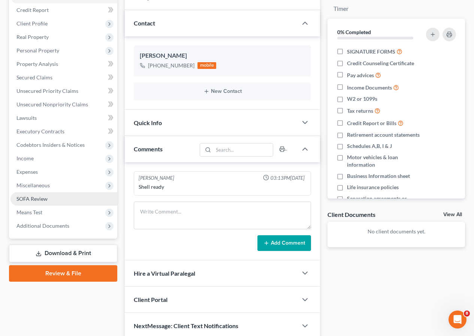
scroll to position [112, 0]
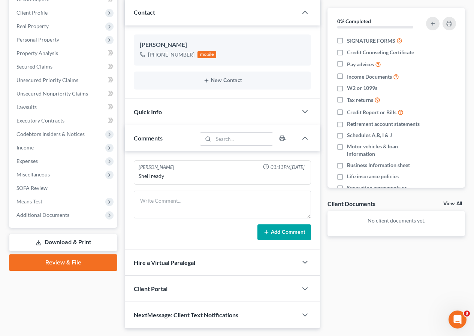
click at [66, 266] on link "Review & File" at bounding box center [63, 262] width 108 height 16
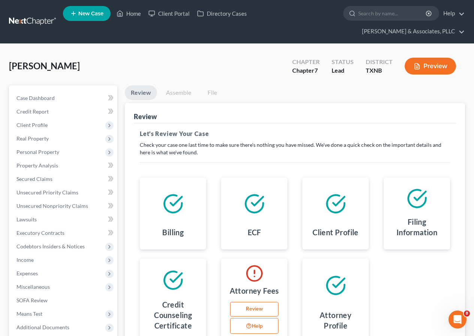
click at [260, 308] on link "Review" at bounding box center [254, 309] width 48 height 15
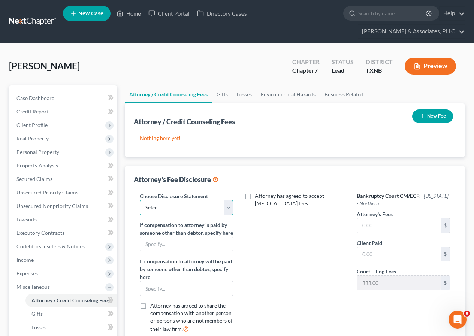
click at [229, 212] on select "Select Disclosure" at bounding box center [186, 207] width 93 height 15
select select "0"
click at [140, 200] on select "Select Disclosure" at bounding box center [186, 207] width 93 height 15
click at [367, 227] on input "text" at bounding box center [399, 225] width 84 height 14
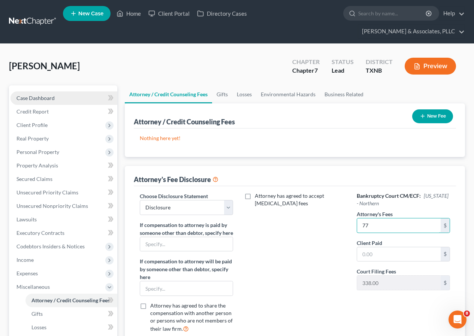
type input "77"
click at [58, 100] on link "Case Dashboard" at bounding box center [63, 97] width 107 height 13
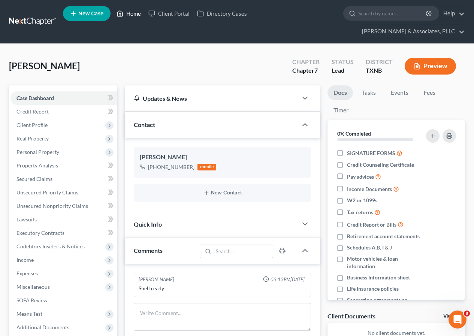
click at [137, 12] on link "Home" at bounding box center [129, 13] width 32 height 13
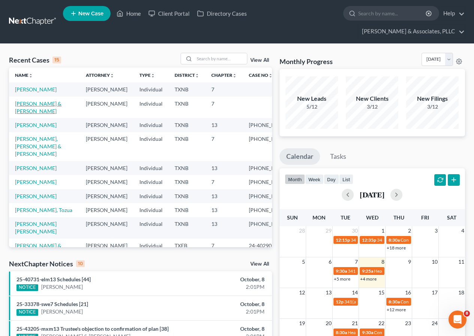
click at [45, 111] on link "[PERSON_NAME] & [PERSON_NAME]" at bounding box center [38, 107] width 46 height 14
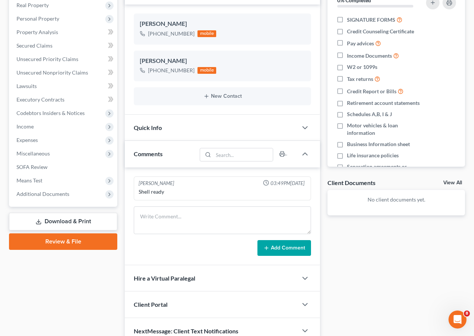
scroll to position [150, 0]
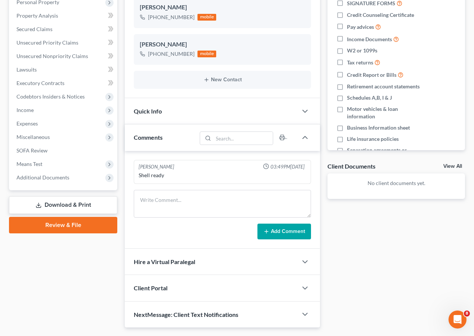
click at [65, 229] on link "Review & File" at bounding box center [63, 225] width 108 height 16
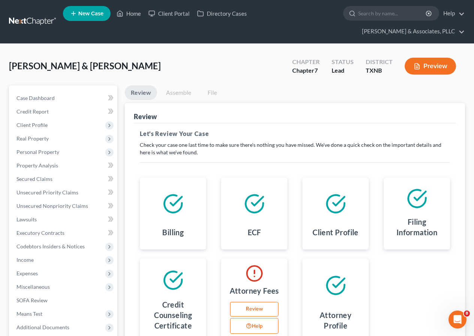
click at [237, 310] on link "Review" at bounding box center [254, 309] width 48 height 15
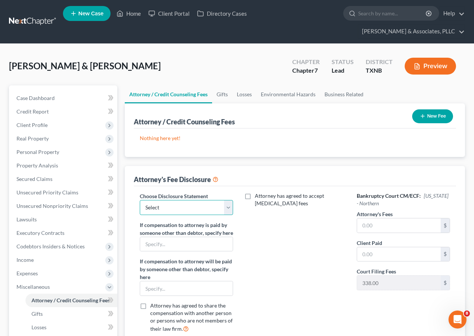
drag, startPoint x: 229, startPoint y: 210, endPoint x: 221, endPoint y: 215, distance: 9.6
click at [229, 210] on select "Select Disclosure" at bounding box center [186, 207] width 93 height 15
select select "0"
click at [140, 200] on select "Select Disclosure" at bounding box center [186, 207] width 93 height 15
click at [360, 225] on input "text" at bounding box center [399, 225] width 84 height 14
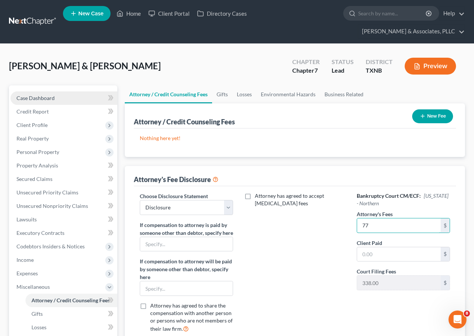
type input "77"
click at [36, 98] on span "Case Dashboard" at bounding box center [35, 98] width 38 height 6
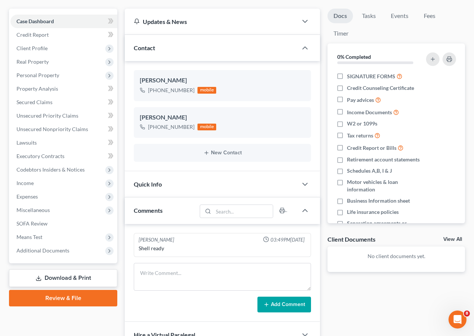
scroll to position [150, 0]
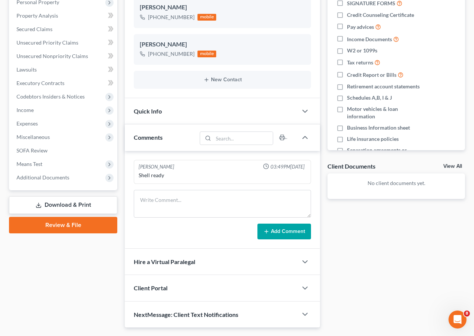
click at [79, 227] on link "Review & File" at bounding box center [63, 225] width 108 height 16
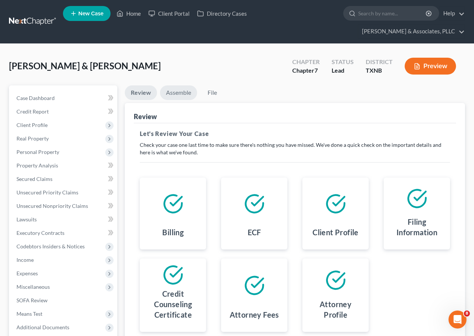
click at [175, 96] on link "Assemble" at bounding box center [178, 92] width 37 height 15
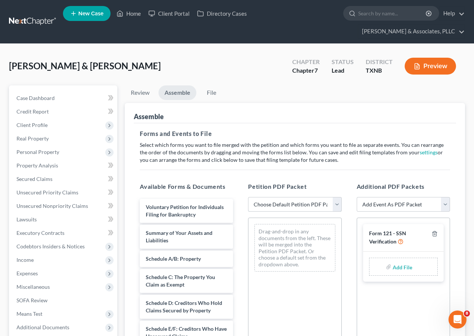
click at [336, 206] on select "Choose Default Petition PDF Packet Complete Bankruptcy Petition (all forms and …" at bounding box center [294, 204] width 93 height 15
select select "1"
click at [248, 197] on select "Choose Default Petition PDF Packet Complete Bankruptcy Petition (all forms and …" at bounding box center [294, 204] width 93 height 15
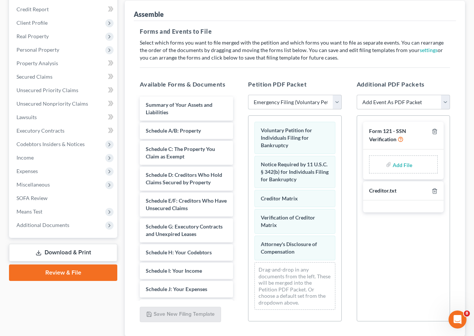
scroll to position [112, 0]
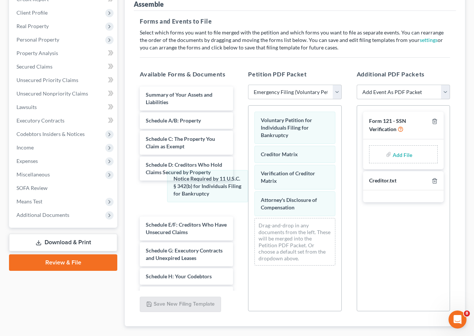
drag, startPoint x: 285, startPoint y: 162, endPoint x: 285, endPoint y: 218, distance: 56.6
click at [248, 186] on div "Notice Required by 11 U.S.C. § 342(b) for Individuals Filing for Bankruptcy Vol…" at bounding box center [294, 189] width 93 height 166
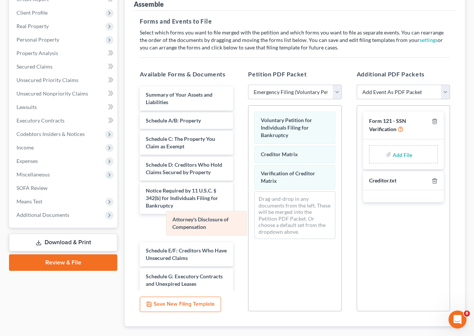
drag, startPoint x: 288, startPoint y: 207, endPoint x: 199, endPoint y: 227, distance: 90.6
click at [248, 227] on div "Attorney's Disclosure of Compensation Voluntary Petition for Individuals Filing…" at bounding box center [294, 175] width 93 height 139
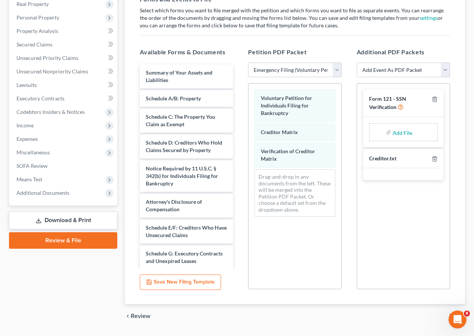
scroll to position [155, 0]
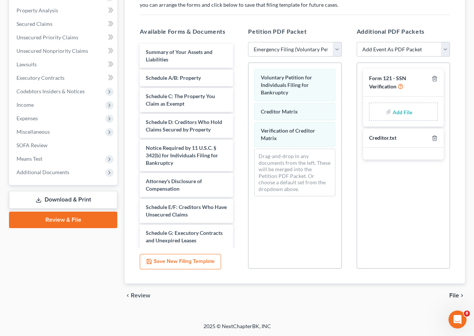
click at [452, 295] on span "File" at bounding box center [454, 296] width 10 height 6
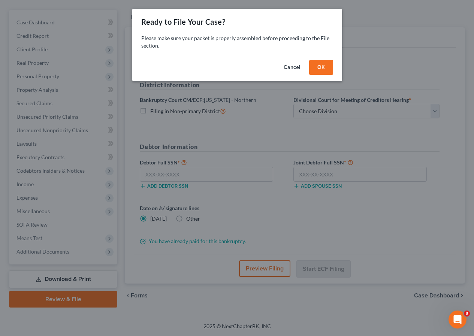
scroll to position [76, 0]
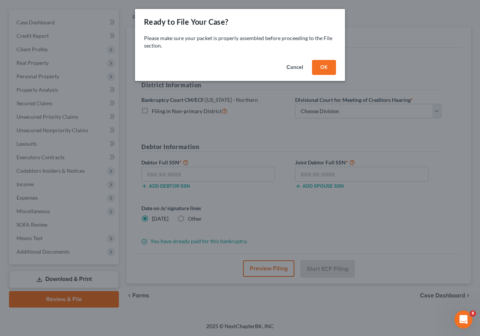
click at [318, 71] on button "OK" at bounding box center [324, 67] width 24 height 15
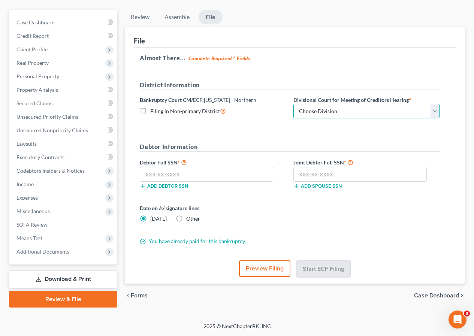
click at [433, 113] on select "Choose Division [PERSON_NAME] [GEOGRAPHIC_DATA] [GEOGRAPHIC_DATA] [GEOGRAPHIC_D…" at bounding box center [366, 111] width 146 height 15
select select "2"
click at [293, 104] on select "Choose Division [PERSON_NAME] [GEOGRAPHIC_DATA] [GEOGRAPHIC_DATA] [GEOGRAPHIC_D…" at bounding box center [366, 111] width 146 height 15
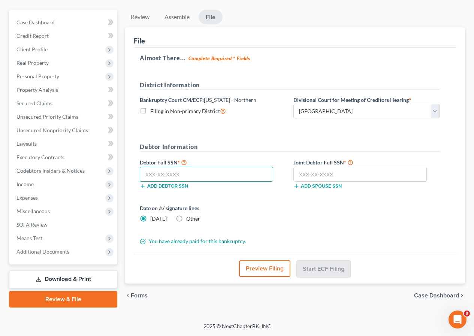
click at [184, 176] on input "text" at bounding box center [206, 174] width 133 height 15
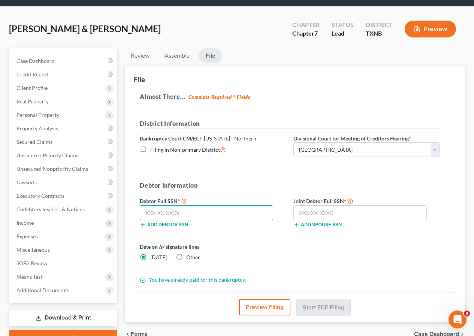
scroll to position [0, 0]
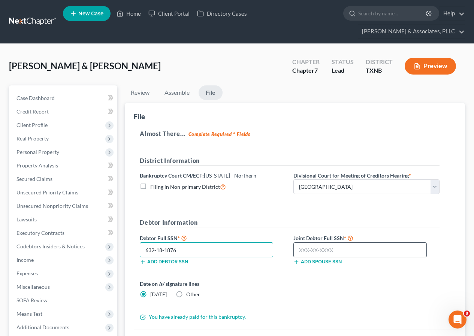
type input "632-18-1876"
click at [305, 247] on input "text" at bounding box center [359, 249] width 133 height 15
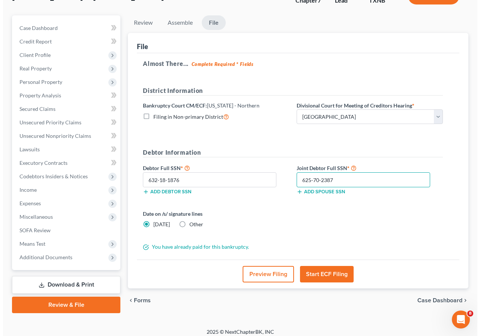
scroll to position [76, 0]
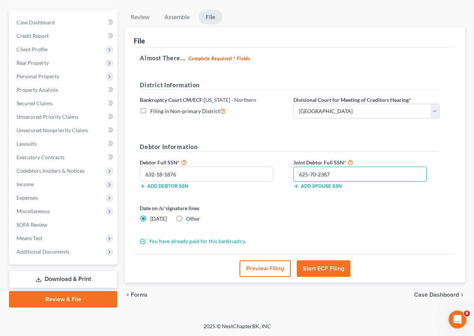
type input "625-70-2387"
click at [329, 268] on button "Start ECF Filing" at bounding box center [324, 268] width 54 height 16
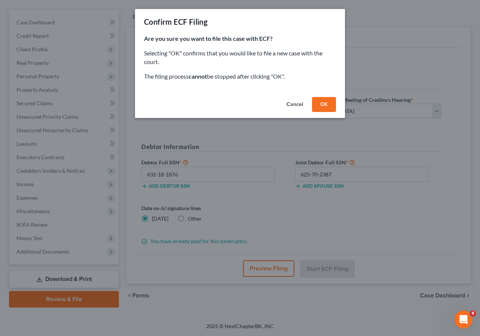
click at [325, 107] on button "OK" at bounding box center [324, 104] width 24 height 15
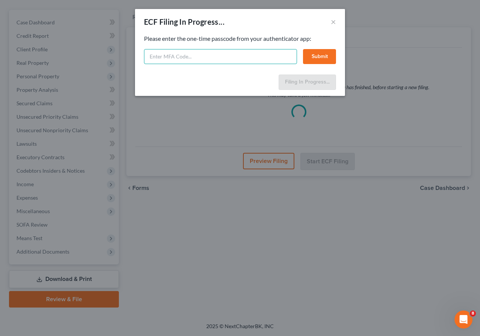
click at [189, 57] on input "text" at bounding box center [220, 56] width 153 height 15
type input "559568"
click at [312, 56] on button "Submit" at bounding box center [319, 56] width 33 height 15
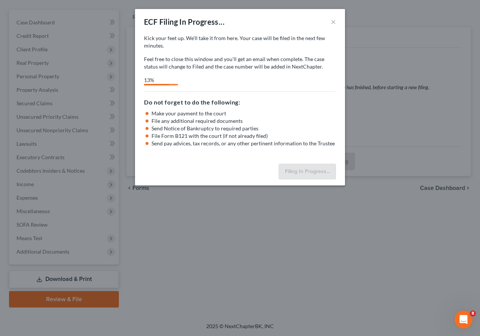
select select "2"
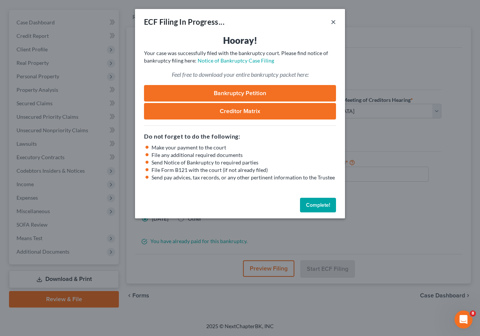
click at [332, 22] on button "×" at bounding box center [333, 21] width 5 height 9
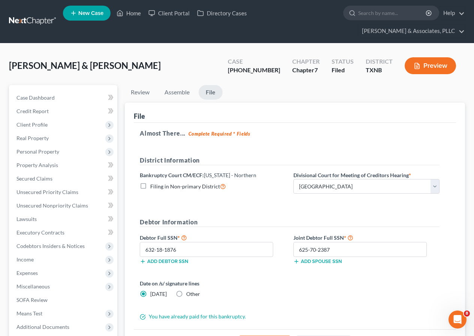
scroll to position [0, 0]
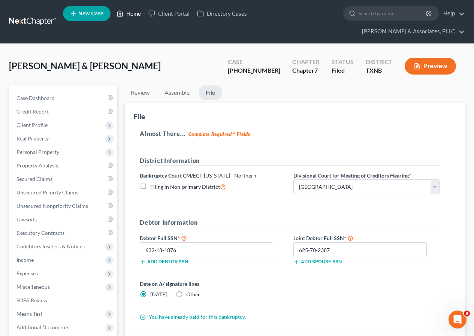
click at [133, 14] on link "Home" at bounding box center [129, 13] width 32 height 13
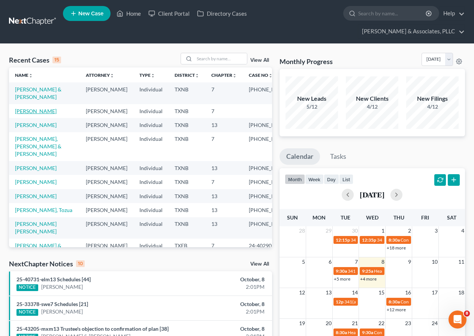
click at [31, 112] on link "[PERSON_NAME]" at bounding box center [36, 111] width 42 height 6
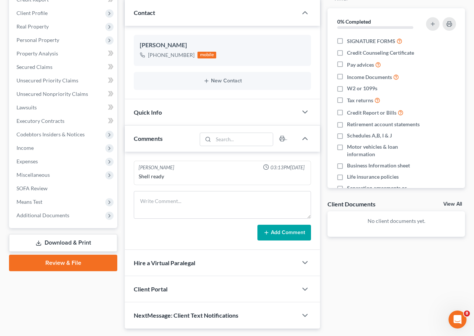
scroll to position [112, 0]
click at [70, 265] on link "Review & File" at bounding box center [63, 262] width 108 height 16
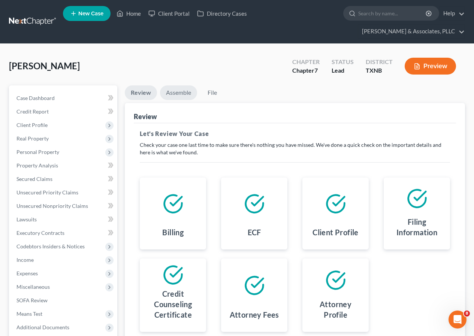
click at [179, 89] on link "Assemble" at bounding box center [178, 92] width 37 height 15
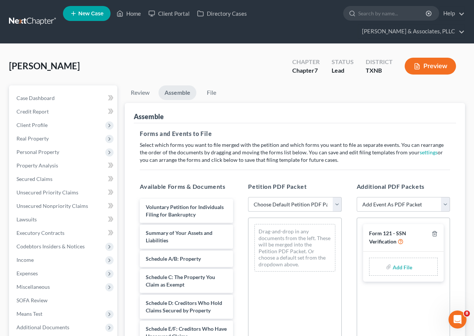
drag, startPoint x: 340, startPoint y: 205, endPoint x: 328, endPoint y: 211, distance: 12.7
click at [340, 205] on select "Choose Default Petition PDF Packet Complete Bankruptcy Petition (all forms and …" at bounding box center [294, 204] width 93 height 15
select select "1"
click at [248, 197] on select "Choose Default Petition PDF Packet Complete Bankruptcy Petition (all forms and …" at bounding box center [294, 204] width 93 height 15
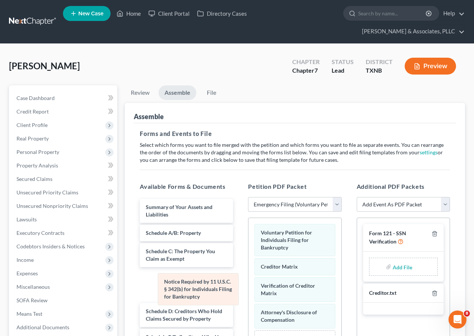
drag, startPoint x: 290, startPoint y: 269, endPoint x: 193, endPoint y: 284, distance: 97.8
click at [248, 284] on div "Notice Required by 11 U.S.C. § 342(b) for Individuals Filing for Bankruptcy Vol…" at bounding box center [294, 301] width 93 height 166
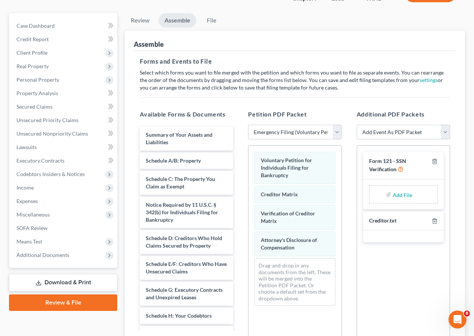
scroll to position [75, 0]
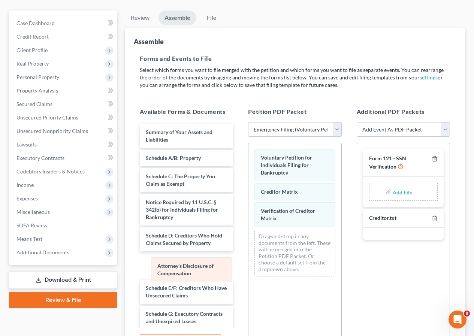
drag, startPoint x: 284, startPoint y: 242, endPoint x: 181, endPoint y: 271, distance: 106.9
click at [248, 271] on div "Attorney's Disclosure of Compensation Voluntary Petition for Individuals Filing…" at bounding box center [294, 212] width 93 height 139
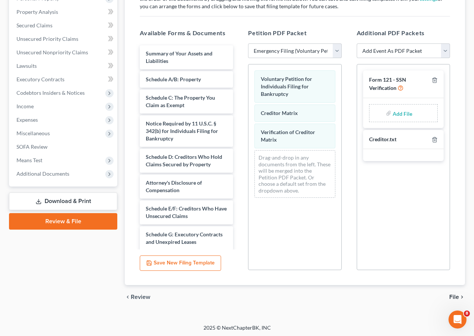
scroll to position [155, 0]
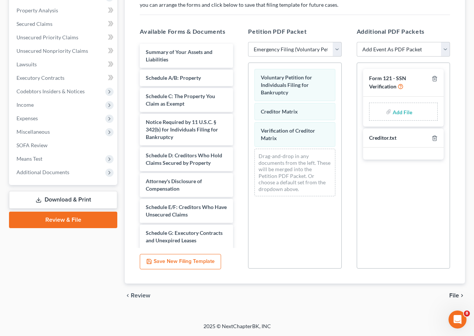
click at [453, 294] on span "File" at bounding box center [454, 296] width 10 height 6
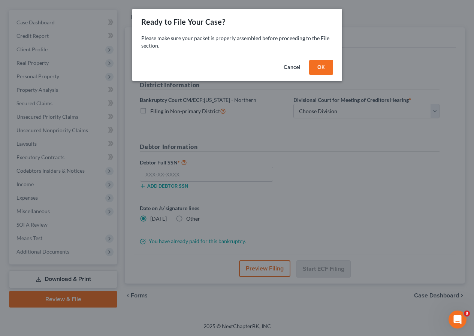
scroll to position [76, 0]
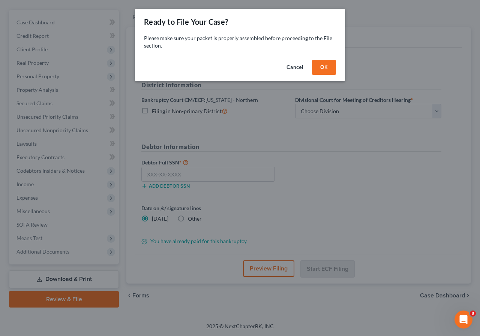
drag, startPoint x: 320, startPoint y: 70, endPoint x: 347, endPoint y: 96, distance: 37.4
click at [320, 69] on button "OK" at bounding box center [324, 67] width 24 height 15
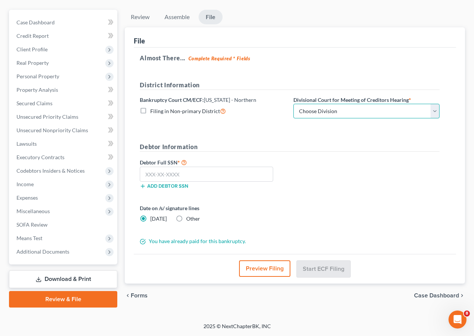
drag, startPoint x: 436, startPoint y: 114, endPoint x: 417, endPoint y: 118, distance: 19.6
click at [436, 114] on select "Choose Division [PERSON_NAME] [GEOGRAPHIC_DATA] [GEOGRAPHIC_DATA] [GEOGRAPHIC_D…" at bounding box center [366, 111] width 146 height 15
select select "2"
click at [293, 104] on select "Choose Division [PERSON_NAME] [GEOGRAPHIC_DATA] [GEOGRAPHIC_DATA] [GEOGRAPHIC_D…" at bounding box center [366, 111] width 146 height 15
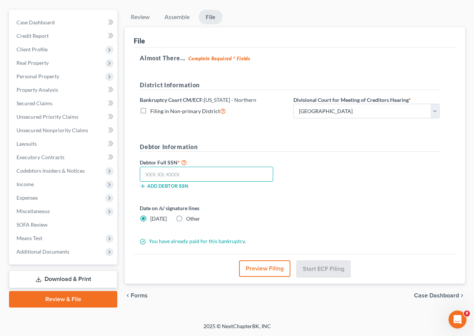
click at [201, 171] on input "text" at bounding box center [206, 174] width 133 height 15
type input "640-48-0450"
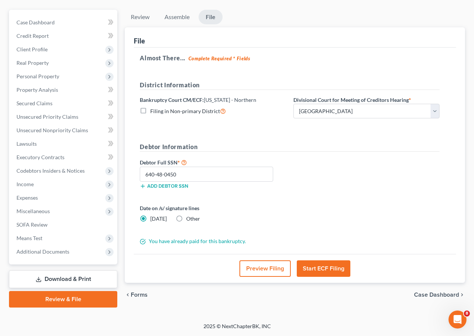
click at [322, 266] on button "Start ECF Filing" at bounding box center [324, 268] width 54 height 16
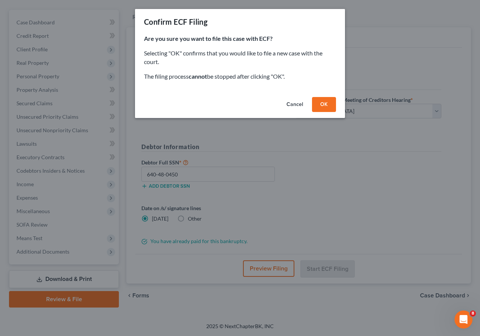
click at [322, 107] on button "OK" at bounding box center [324, 104] width 24 height 15
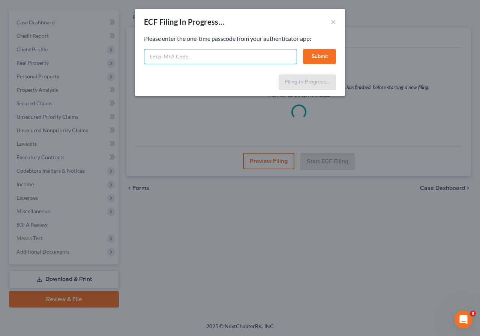
click at [192, 58] on input "text" at bounding box center [220, 56] width 153 height 15
type input "561124"
click at [316, 54] on button "Submit" at bounding box center [319, 56] width 33 height 15
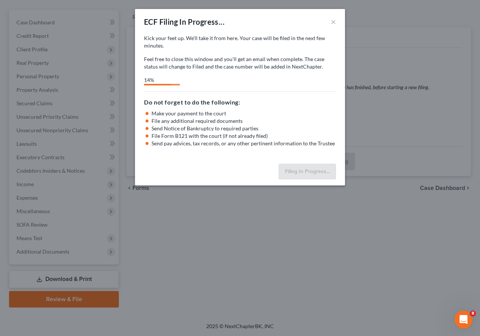
select select "2"
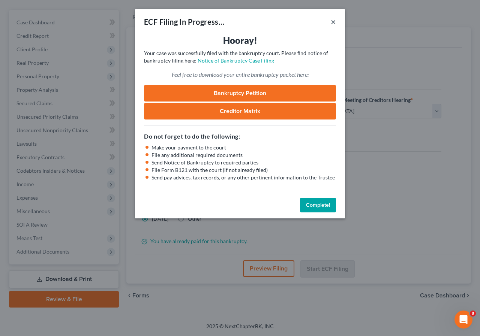
click at [333, 22] on button "×" at bounding box center [333, 21] width 5 height 9
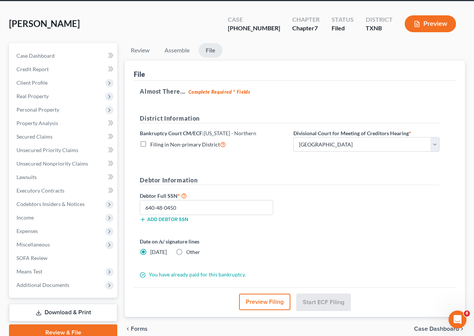
scroll to position [0, 0]
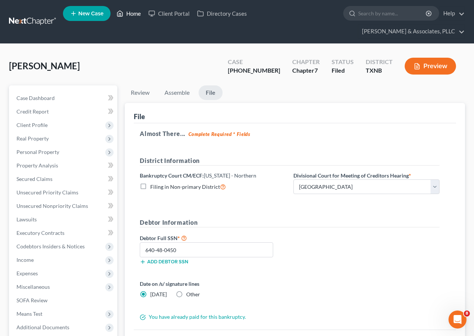
click at [128, 15] on link "Home" at bounding box center [129, 13] width 32 height 13
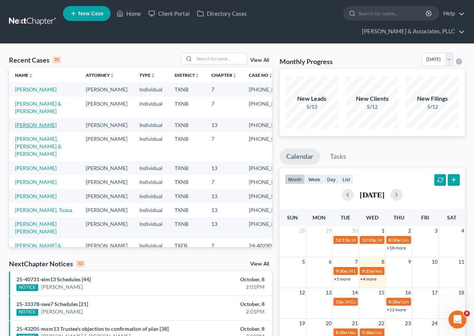
click at [40, 128] on link "[PERSON_NAME]" at bounding box center [36, 125] width 42 height 6
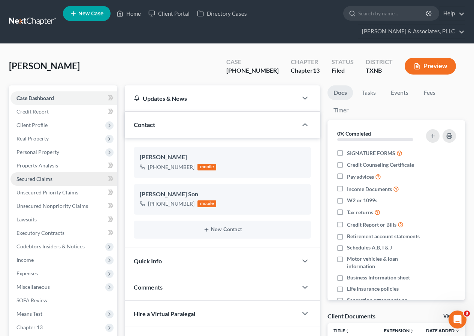
click at [47, 180] on span "Secured Claims" at bounding box center [34, 179] width 36 height 6
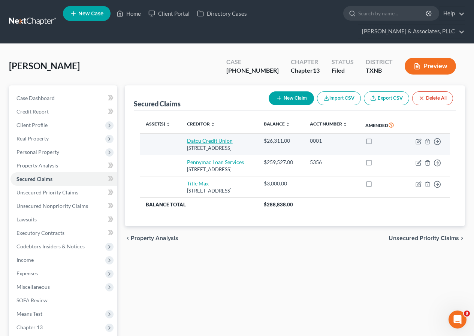
click at [206, 144] on link "Datcu Credit Union" at bounding box center [210, 141] width 46 height 6
select select "45"
select select "0"
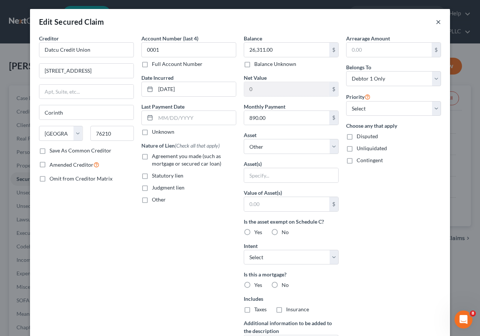
click at [435, 23] on button "×" at bounding box center [437, 21] width 5 height 9
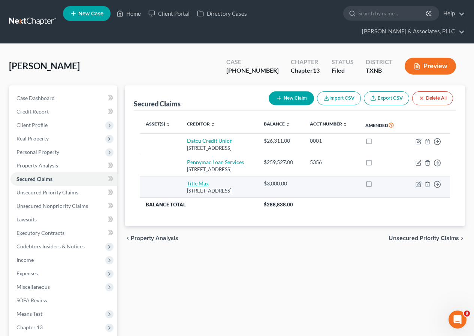
click at [191, 187] on link "Title Max" at bounding box center [198, 183] width 22 height 6
select select "45"
select select "0"
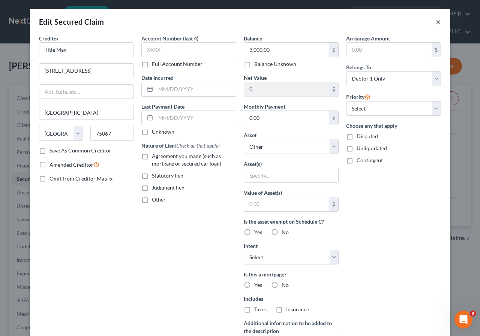
click at [435, 21] on button "×" at bounding box center [437, 21] width 5 height 9
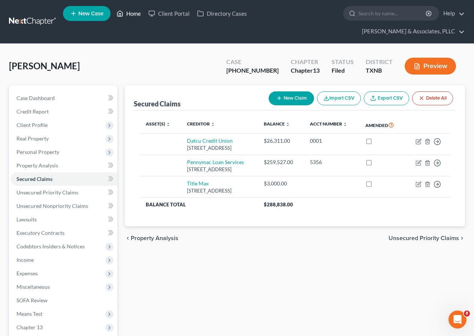
click at [136, 15] on link "Home" at bounding box center [129, 13] width 32 height 13
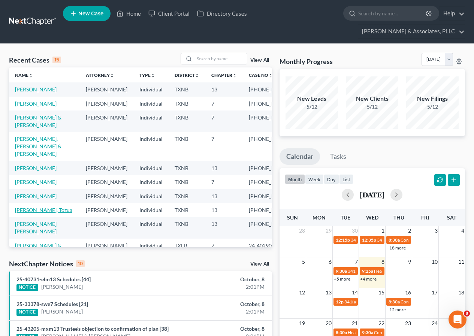
click at [36, 213] on link "[PERSON_NAME], Tozua" at bounding box center [43, 210] width 57 height 6
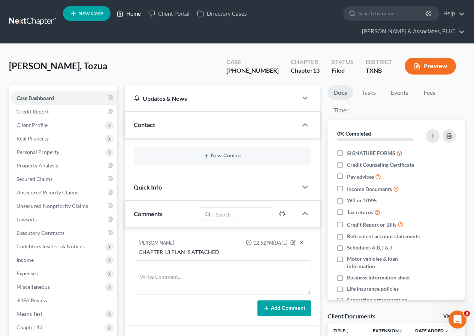
drag, startPoint x: 133, startPoint y: 12, endPoint x: 127, endPoint y: 104, distance: 92.8
click at [133, 11] on link "Home" at bounding box center [129, 13] width 32 height 13
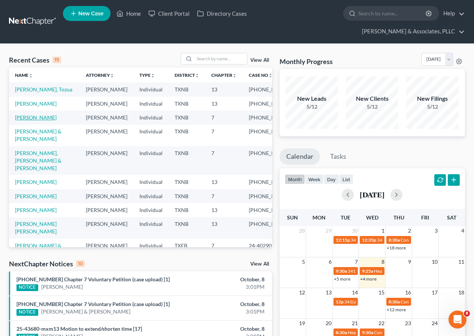
click at [33, 121] on link "[PERSON_NAME]" at bounding box center [36, 117] width 42 height 6
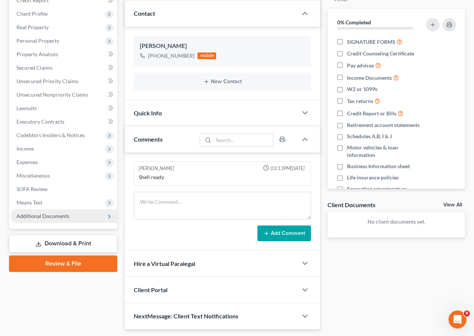
scroll to position [133, 0]
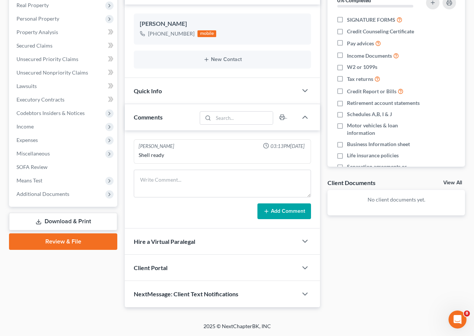
click at [64, 220] on link "Download & Print" at bounding box center [63, 222] width 108 height 18
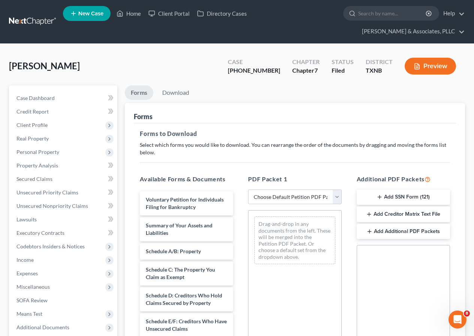
click at [407, 193] on button "Add SSN Form (121)" at bounding box center [403, 198] width 93 height 16
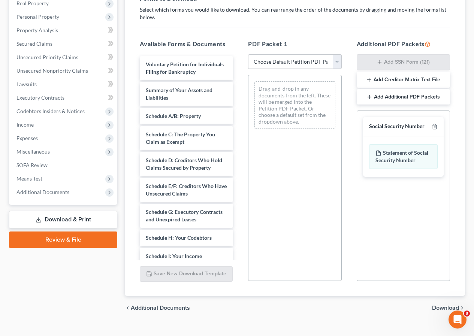
scroll to position [148, 0]
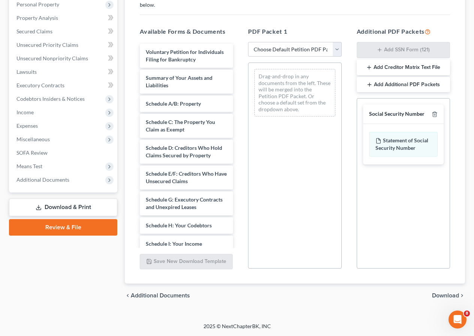
click at [442, 293] on span "Download" at bounding box center [445, 296] width 27 height 6
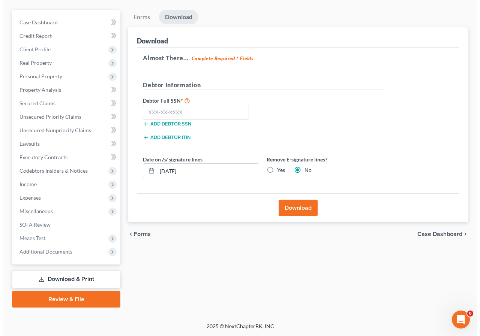
scroll to position [76, 0]
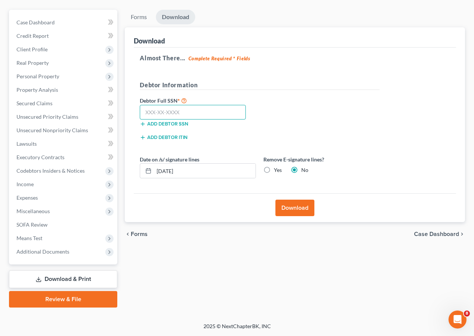
click at [185, 116] on input "text" at bounding box center [193, 112] width 106 height 15
type input "640-48-0450"
click at [284, 210] on button "Download" at bounding box center [294, 208] width 39 height 16
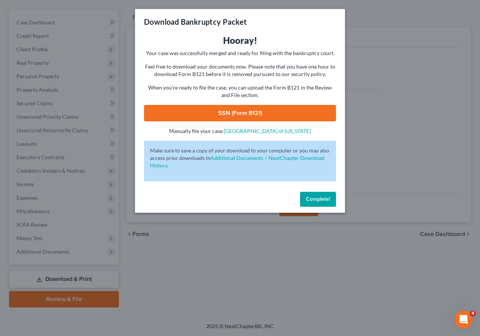
click at [224, 117] on link "SSN (Form B121)" at bounding box center [240, 113] width 192 height 16
click at [314, 195] on button "Complete!" at bounding box center [318, 199] width 36 height 15
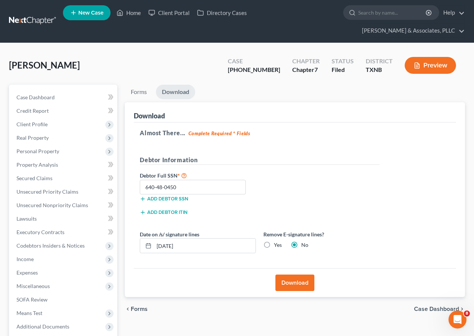
scroll to position [0, 0]
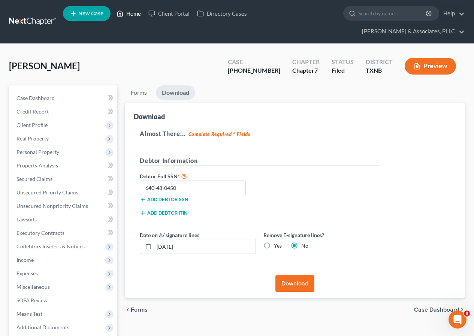
click at [131, 13] on link "Home" at bounding box center [129, 13] width 32 height 13
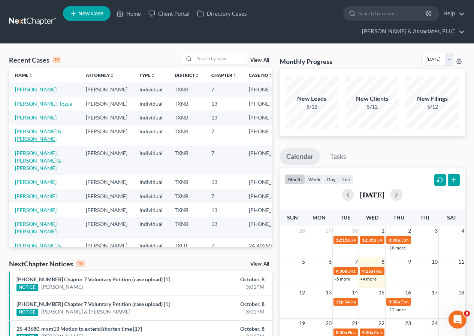
click at [40, 142] on link "[PERSON_NAME] & [PERSON_NAME]" at bounding box center [38, 135] width 46 height 14
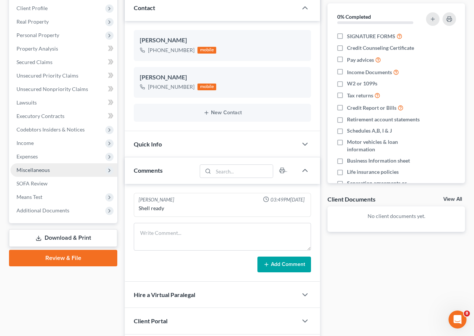
scroll to position [150, 0]
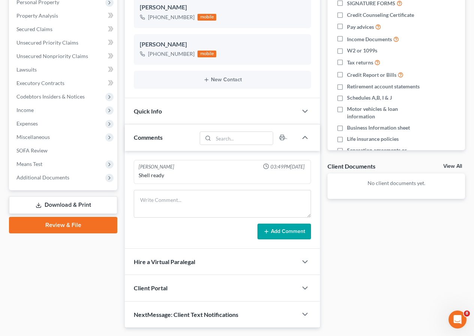
click at [70, 205] on link "Download & Print" at bounding box center [63, 205] width 108 height 18
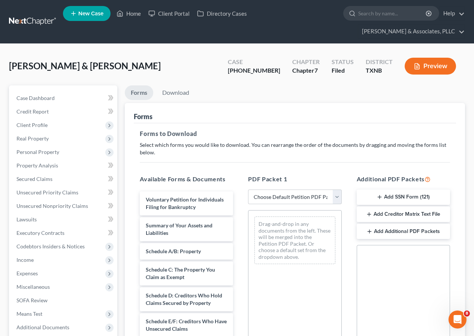
click at [394, 198] on button "Add SSN Form (121)" at bounding box center [403, 198] width 93 height 16
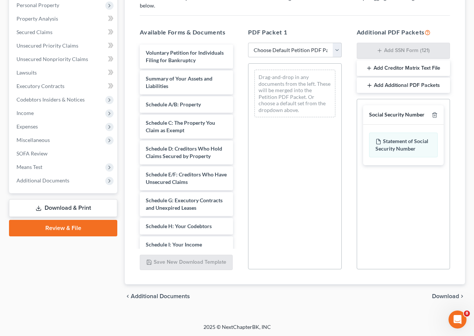
scroll to position [148, 0]
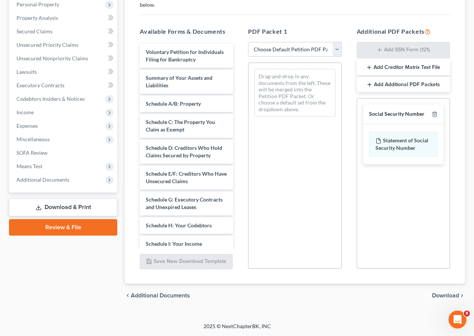
click at [440, 296] on span "Download" at bounding box center [445, 296] width 27 height 6
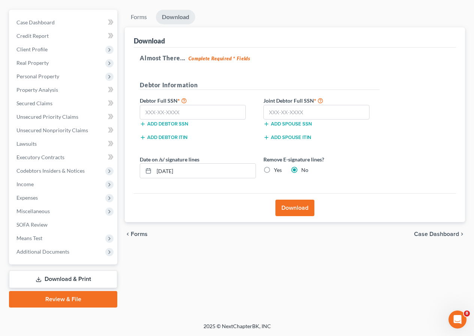
scroll to position [76, 0]
click at [192, 116] on input "text" at bounding box center [193, 112] width 106 height 15
type input "632-18-1876"
click at [275, 111] on input "text" at bounding box center [316, 112] width 106 height 15
type input "625-70-2387"
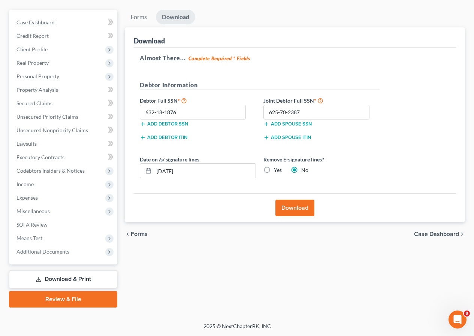
click at [301, 208] on button "Download" at bounding box center [294, 208] width 39 height 16
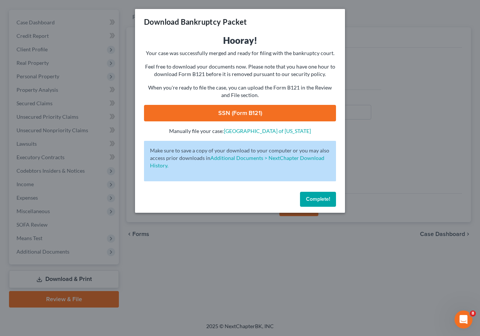
click at [237, 116] on link "SSN (Form B121)" at bounding box center [240, 113] width 192 height 16
click at [310, 199] on span "Complete!" at bounding box center [318, 199] width 24 height 6
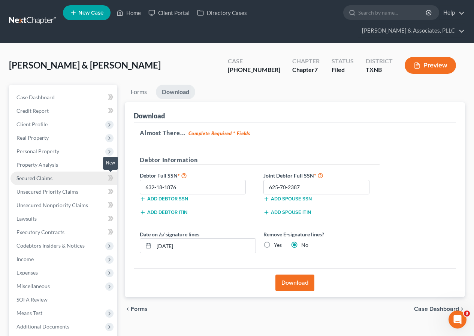
scroll to position [0, 0]
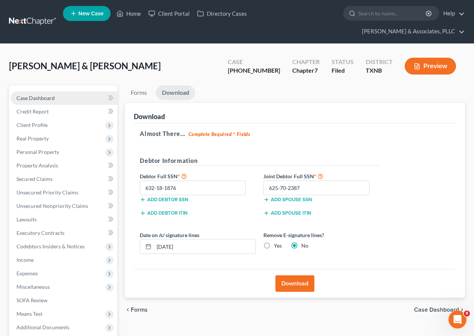
click at [45, 98] on span "Case Dashboard" at bounding box center [35, 98] width 38 height 6
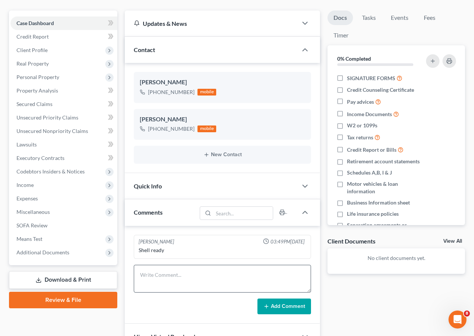
scroll to position [150, 0]
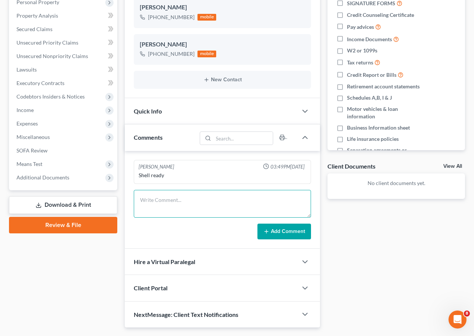
click at [170, 202] on textarea at bounding box center [222, 204] width 177 height 28
type textarea "LITIGATION --- Suggest BK filed in JP Court case"
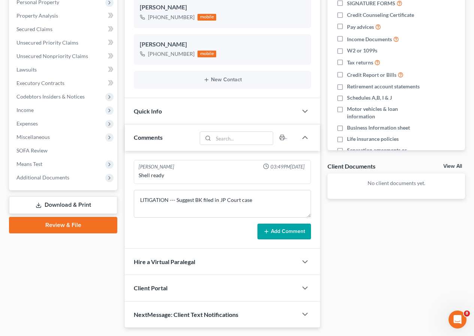
click at [272, 232] on button "Add Comment" at bounding box center [284, 232] width 54 height 16
